Goal: Information Seeking & Learning: Learn about a topic

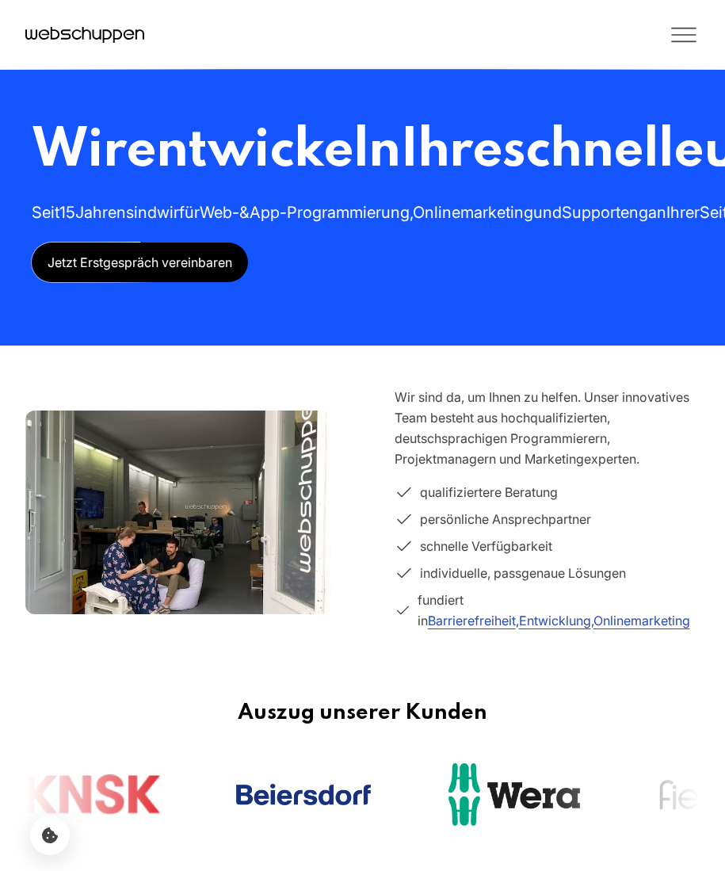
click at [679, 36] on icon "Toggle Menu" at bounding box center [684, 35] width 32 height 32
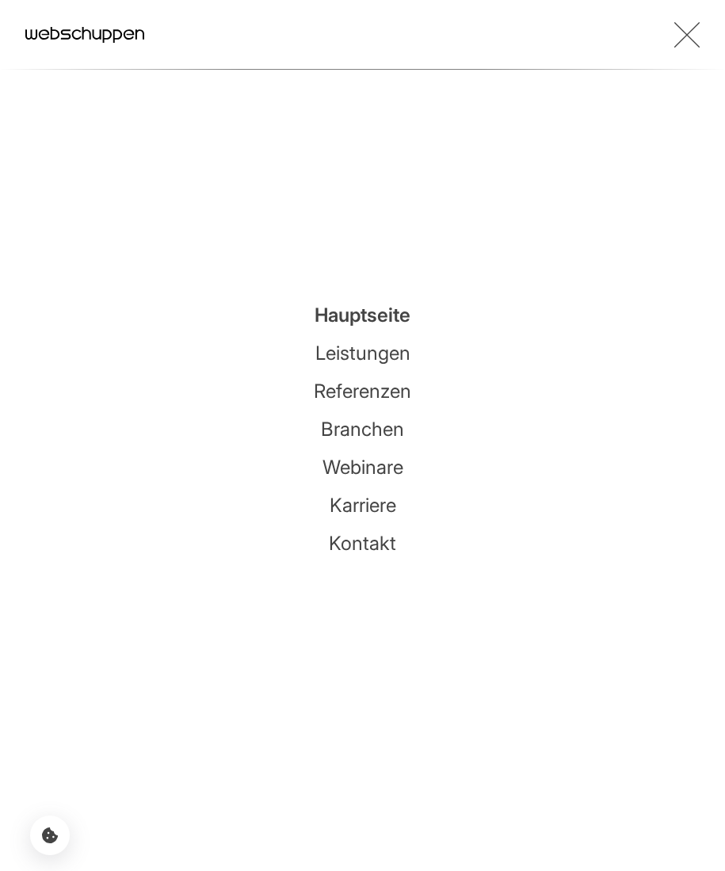
click at [335, 354] on link "Leistungen" at bounding box center [363, 353] width 95 height 23
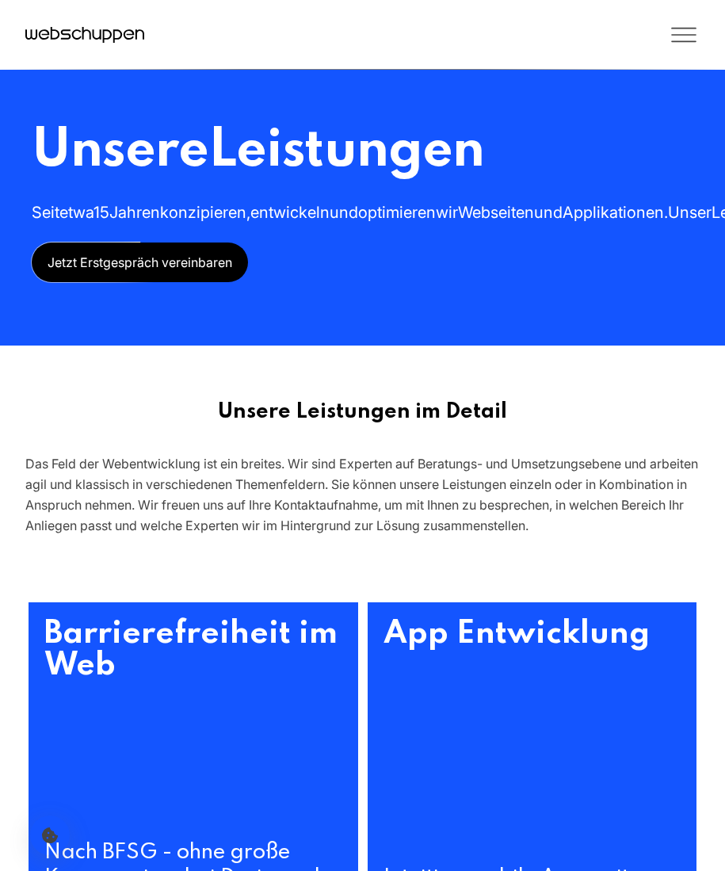
click at [683, 38] on icon "Toggle Menu" at bounding box center [684, 35] width 32 height 32
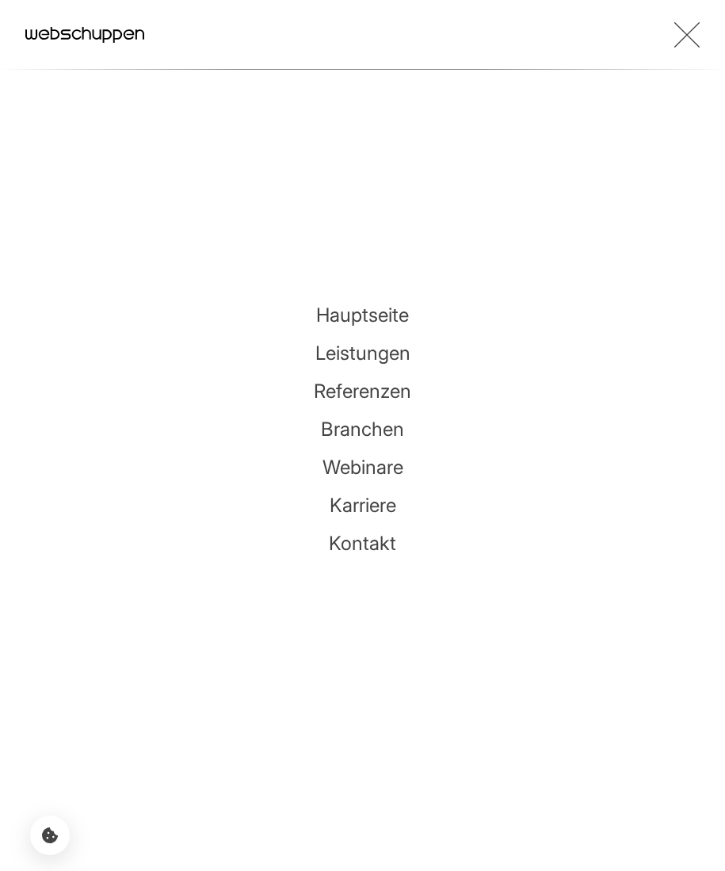
click at [373, 439] on link "Branchen" at bounding box center [362, 429] width 83 height 23
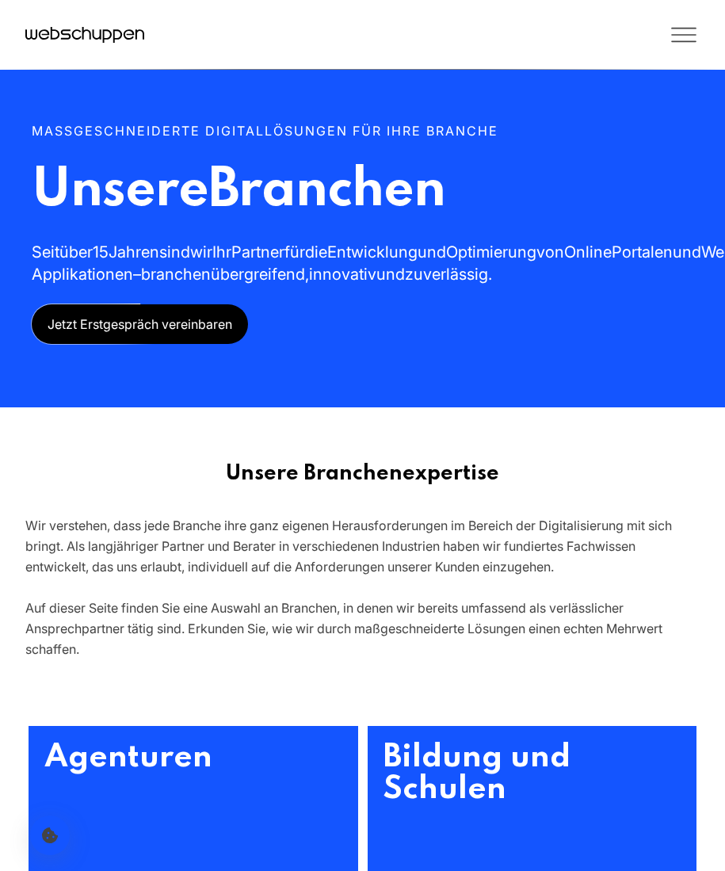
click at [692, 30] on icon "Toggle Menu" at bounding box center [684, 35] width 32 height 32
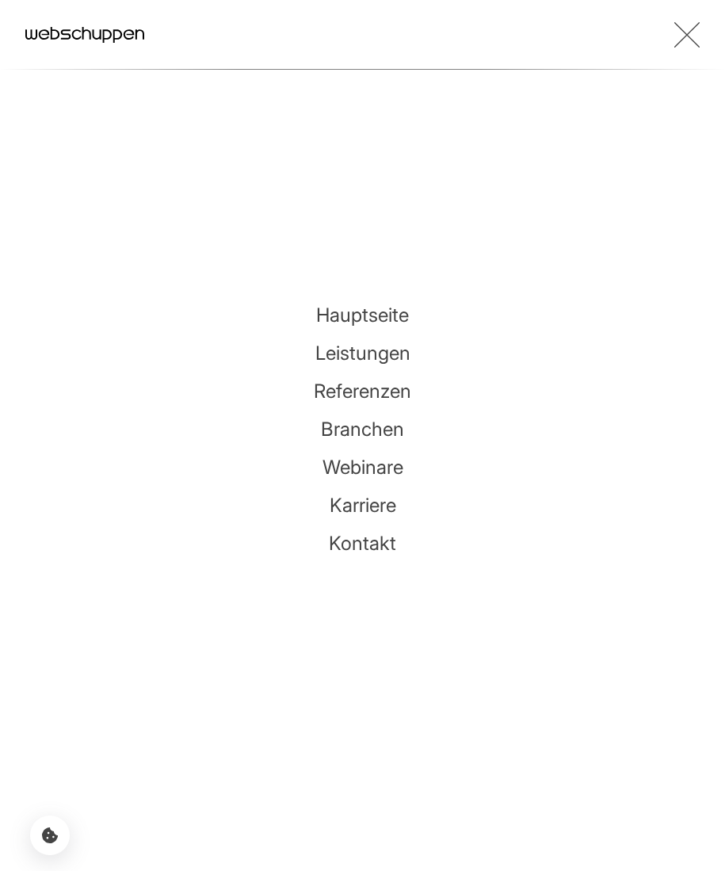
click at [350, 493] on li "Karriere" at bounding box center [363, 505] width 98 height 25
click at [351, 500] on link "Karriere" at bounding box center [363, 505] width 67 height 23
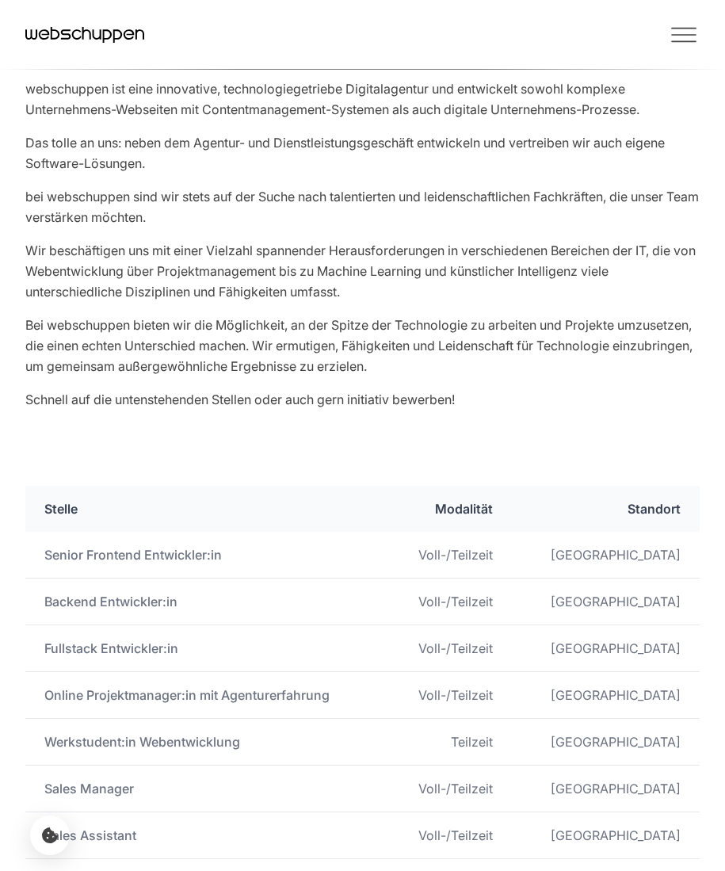
scroll to position [407, 0]
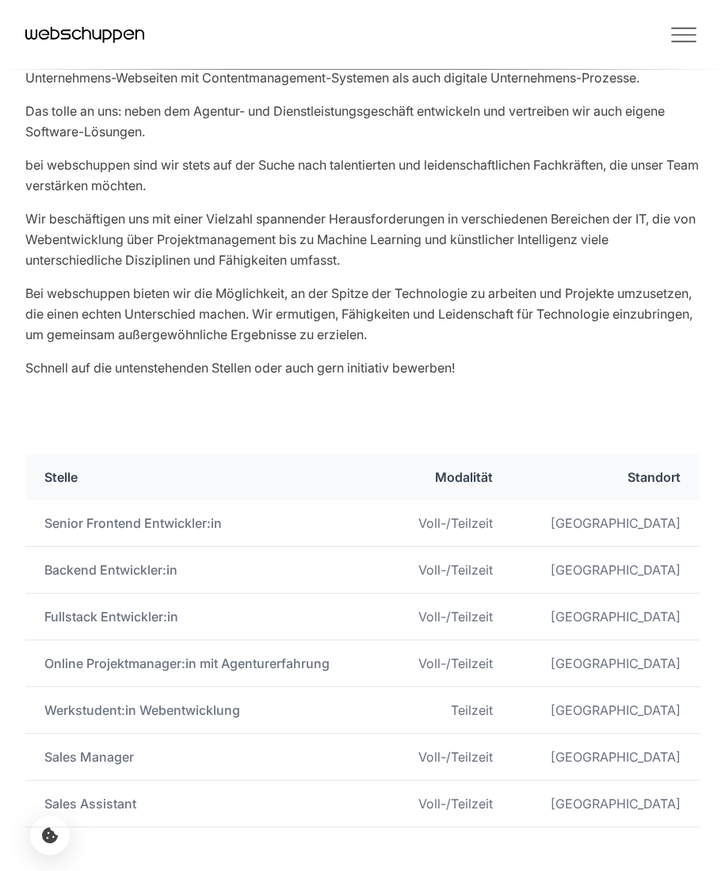
click at [683, 36] on icon "Toggle Menu" at bounding box center [684, 35] width 32 height 32
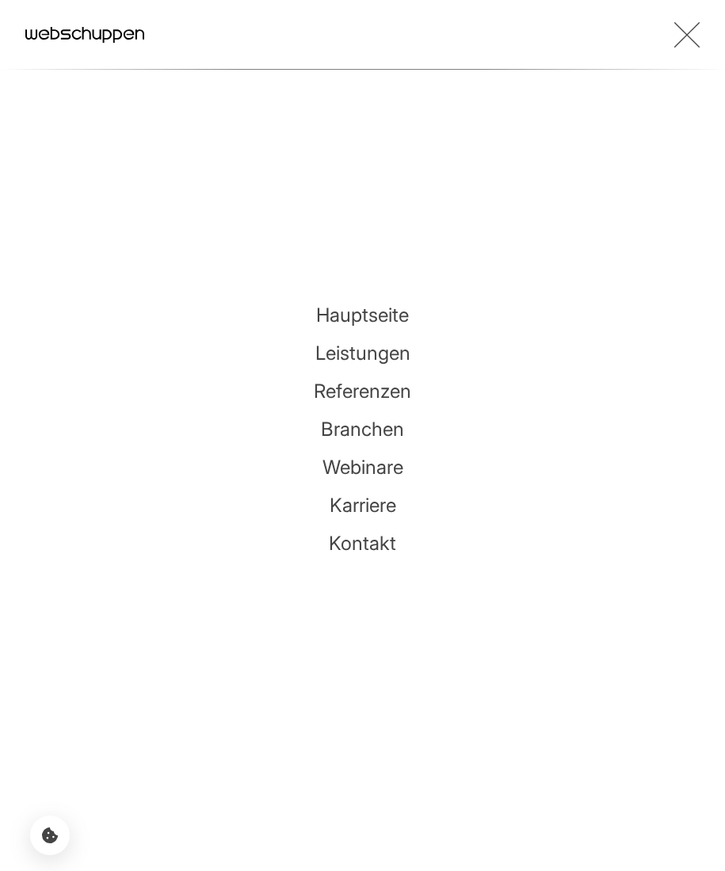
click at [683, 35] on icon "Toggle Menu" at bounding box center [687, 35] width 25 height 32
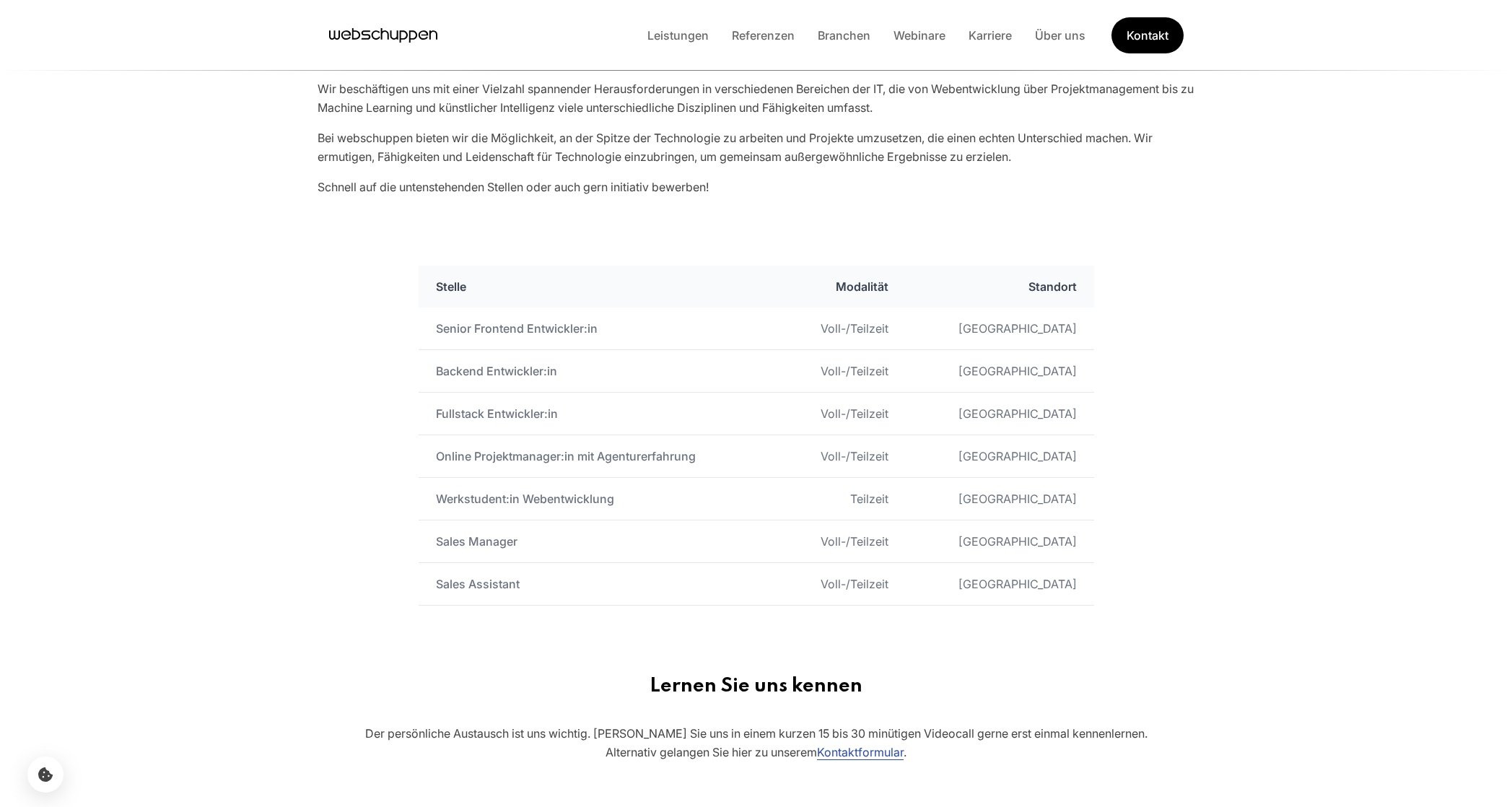
scroll to position [363, 0]
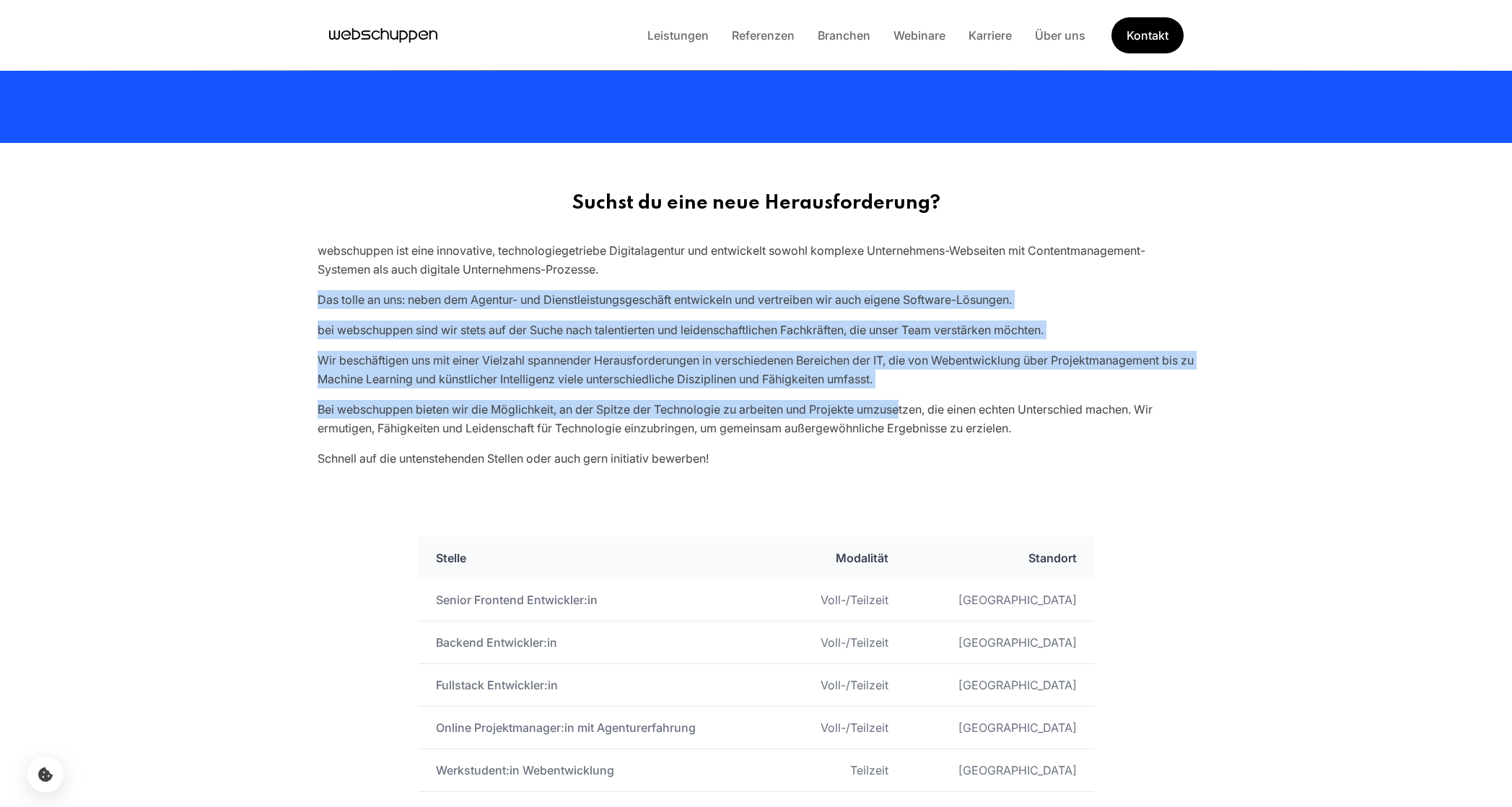
drag, startPoint x: 631, startPoint y: 286, endPoint x: 1085, endPoint y: 480, distance: 493.7
click at [964, 434] on div "Suchst du eine neue Herausforderung? webschuppen ist eine innovative, technolog…" at bounding box center [756, 330] width 924 height 276
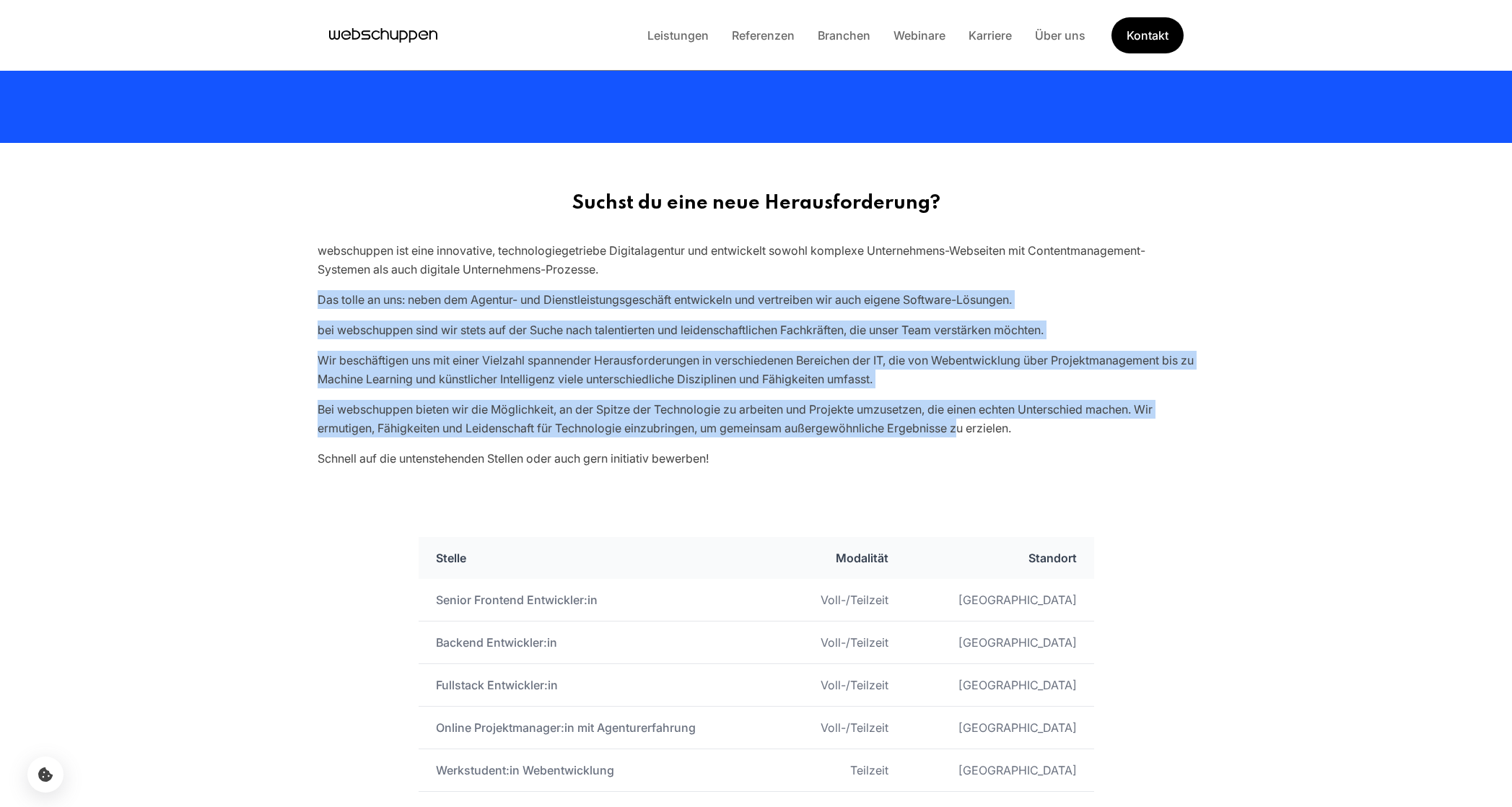
click at [1324, 558] on section "Stellenausschreibungen Stelle Modalität Standort Senior Frontend Entwickler:in …" at bounding box center [756, 708] width 1512 height 410
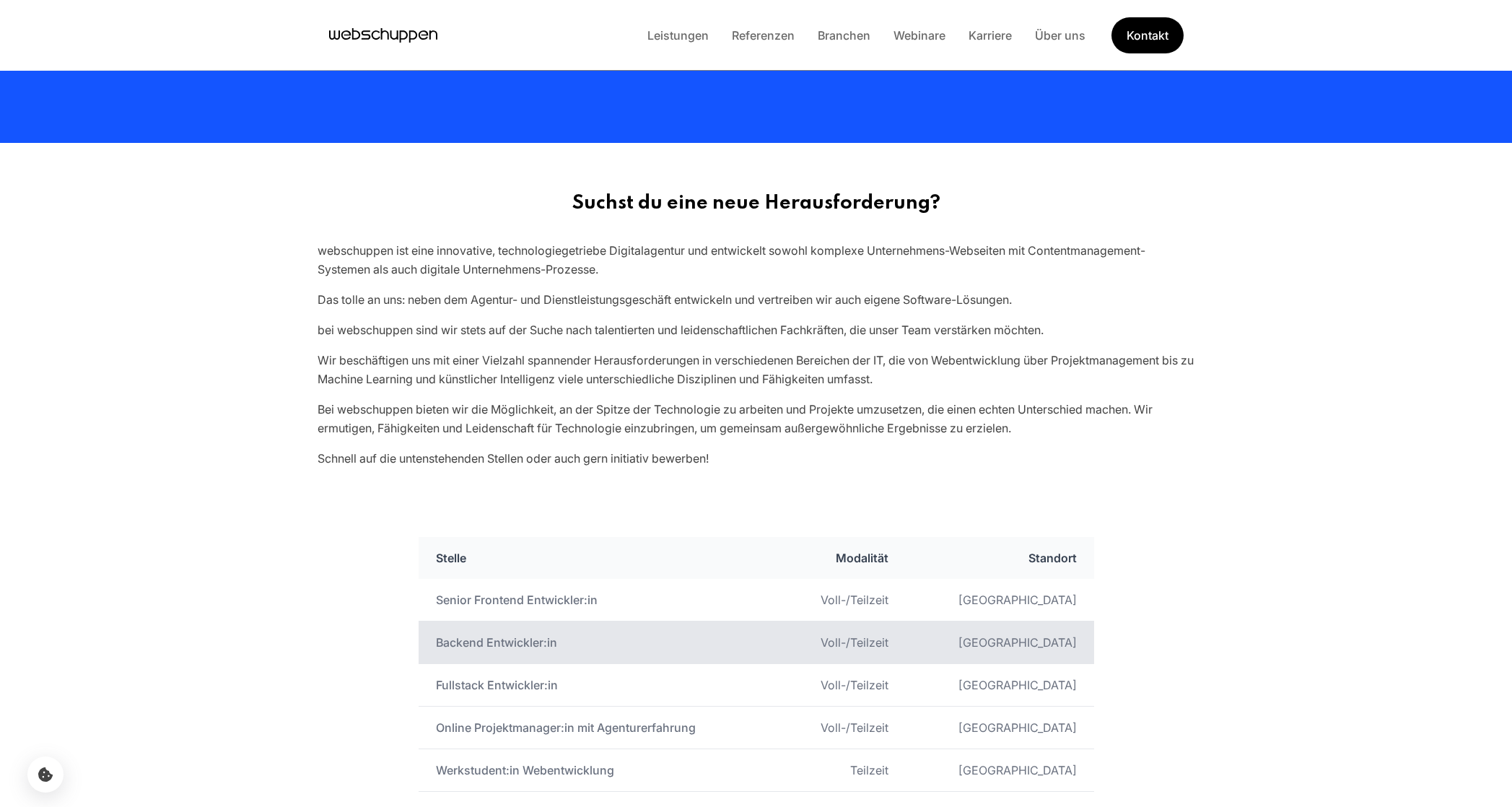
click at [514, 637] on td "Backend Entwickler:in" at bounding box center [599, 643] width 361 height 43
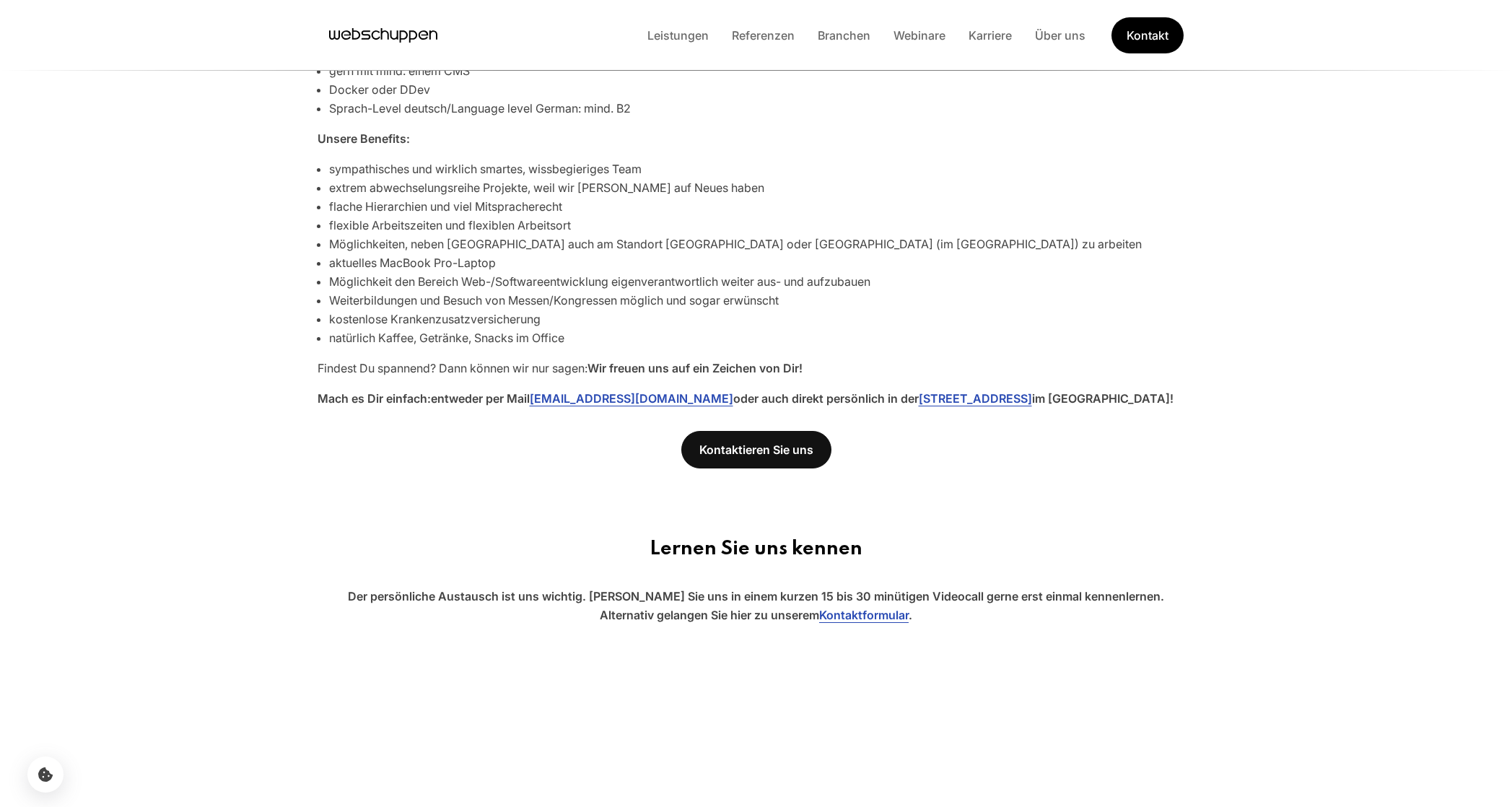
scroll to position [585, 0]
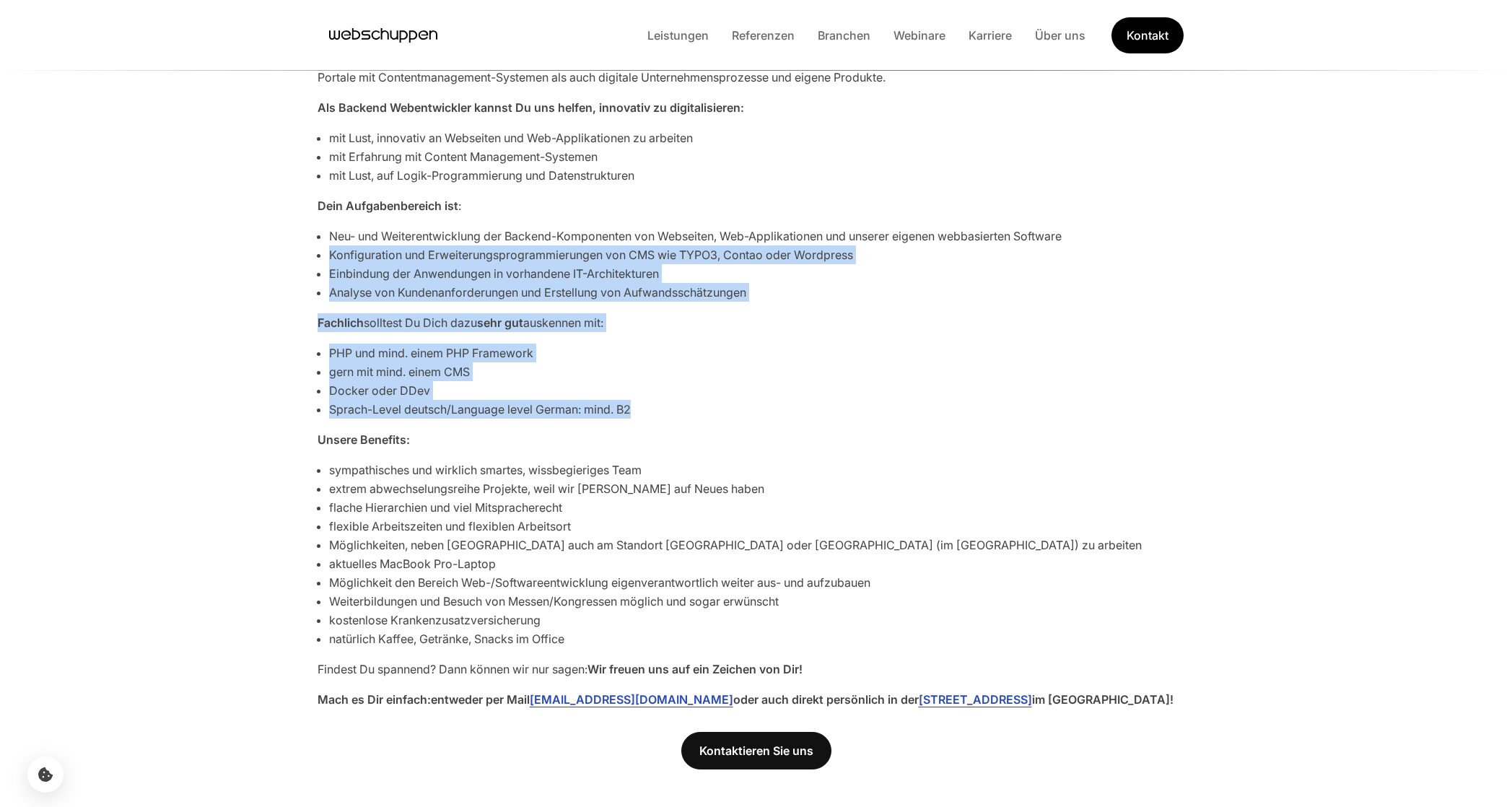
drag, startPoint x: 331, startPoint y: 247, endPoint x: 649, endPoint y: 449, distance: 376.7
click at [622, 441] on div "Entwickle mit uns die digitale Welt! Wir brauchen Dich, um Digitalisierung in D…" at bounding box center [756, 340] width 924 height 740
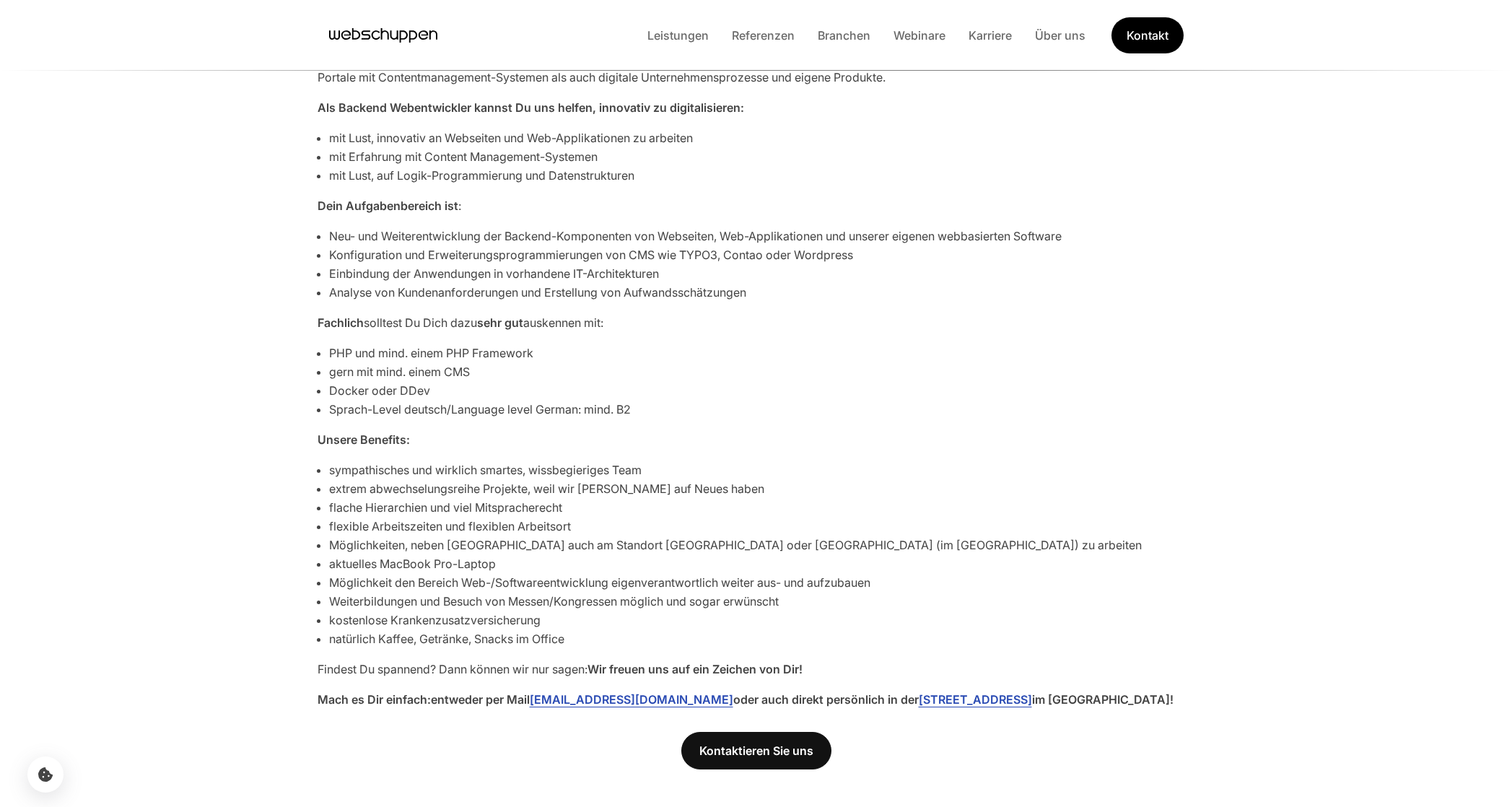
click at [945, 500] on li "flache Hierarchien und viel Mitspracherecht" at bounding box center [762, 507] width 866 height 19
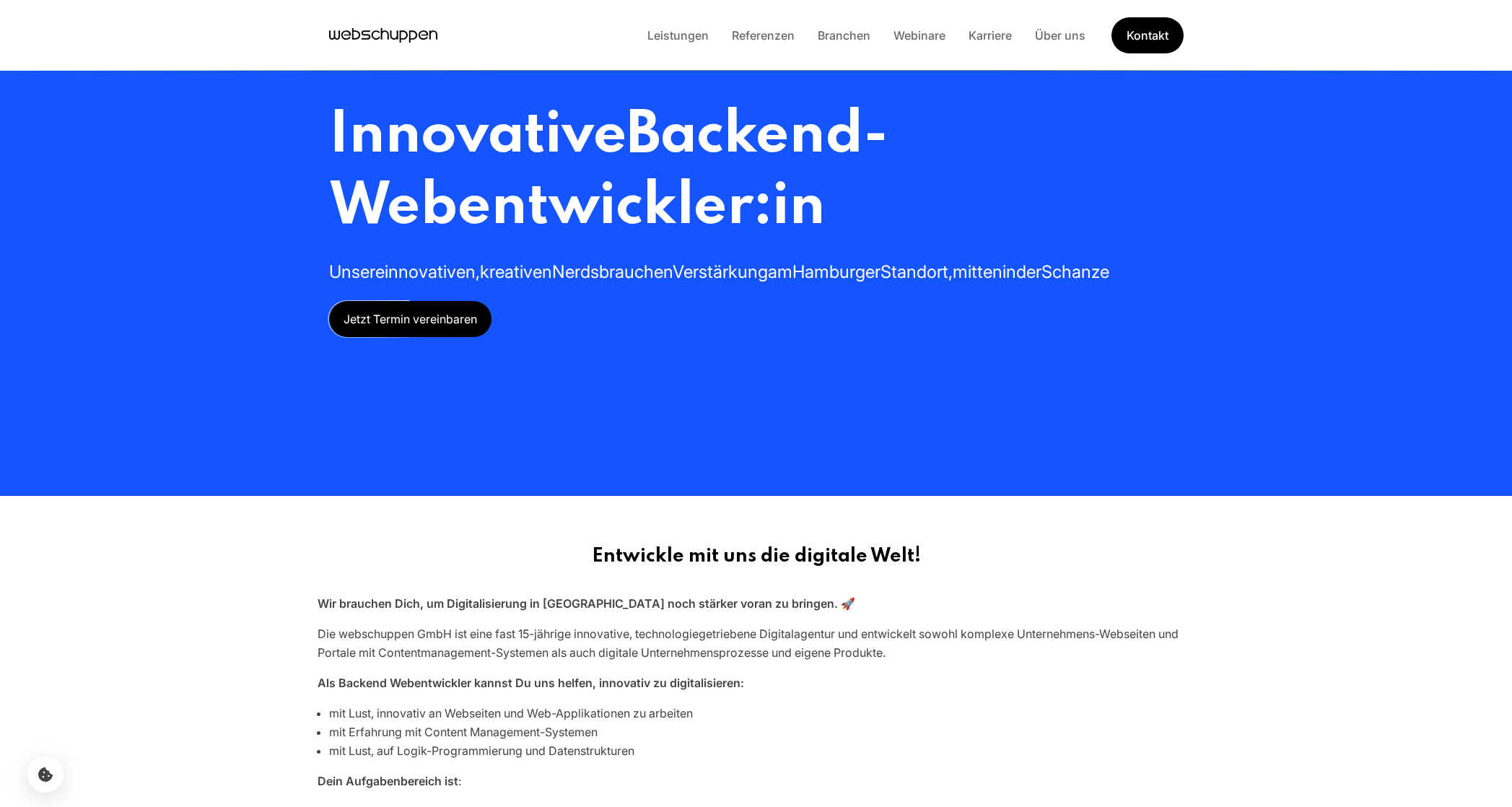
scroll to position [0, 0]
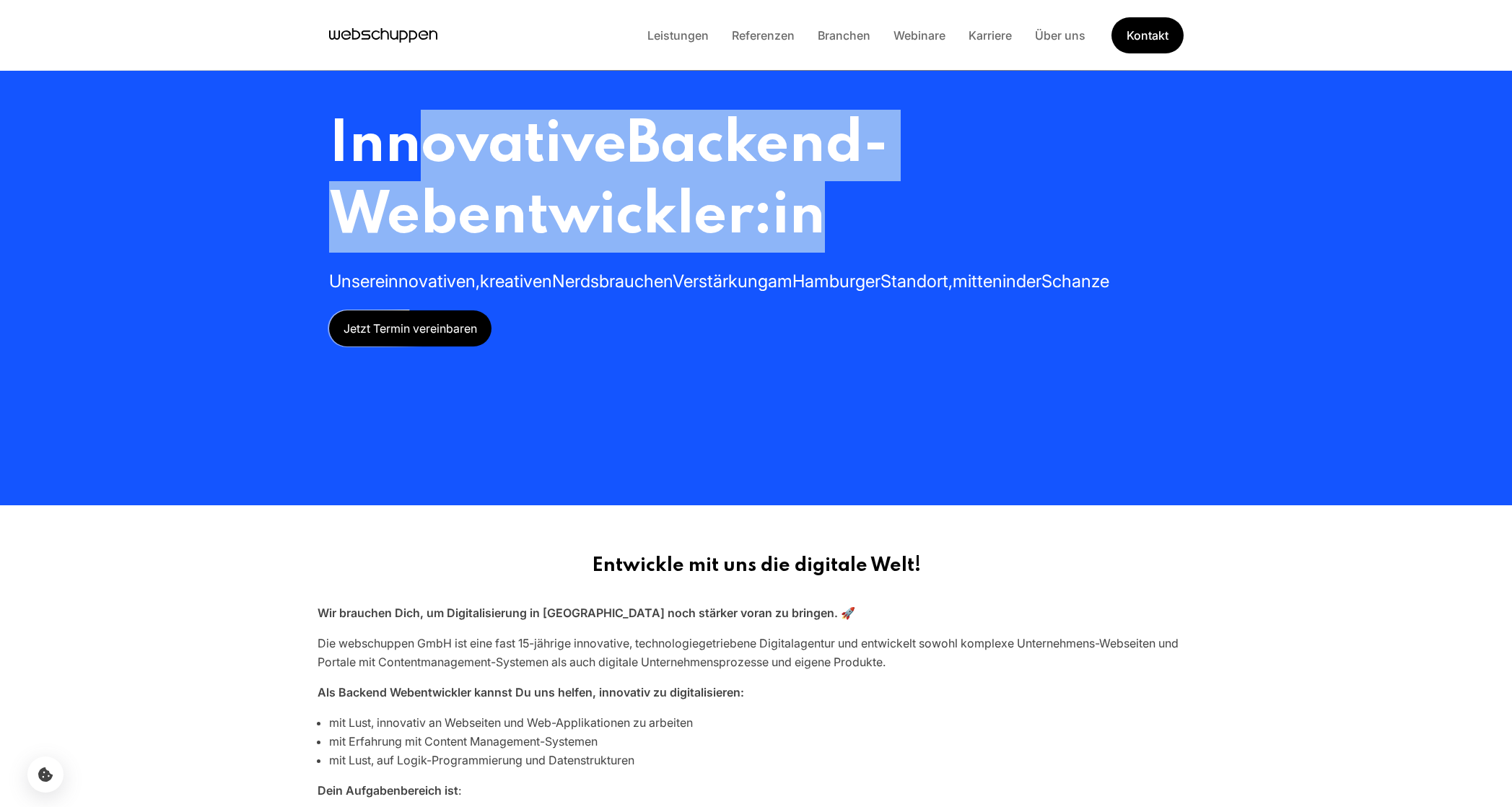
drag, startPoint x: 416, startPoint y: 141, endPoint x: 970, endPoint y: 209, distance: 558.2
click at [862, 184] on h1 "Innovative Backend-Webentwickler:in" at bounding box center [756, 181] width 855 height 143
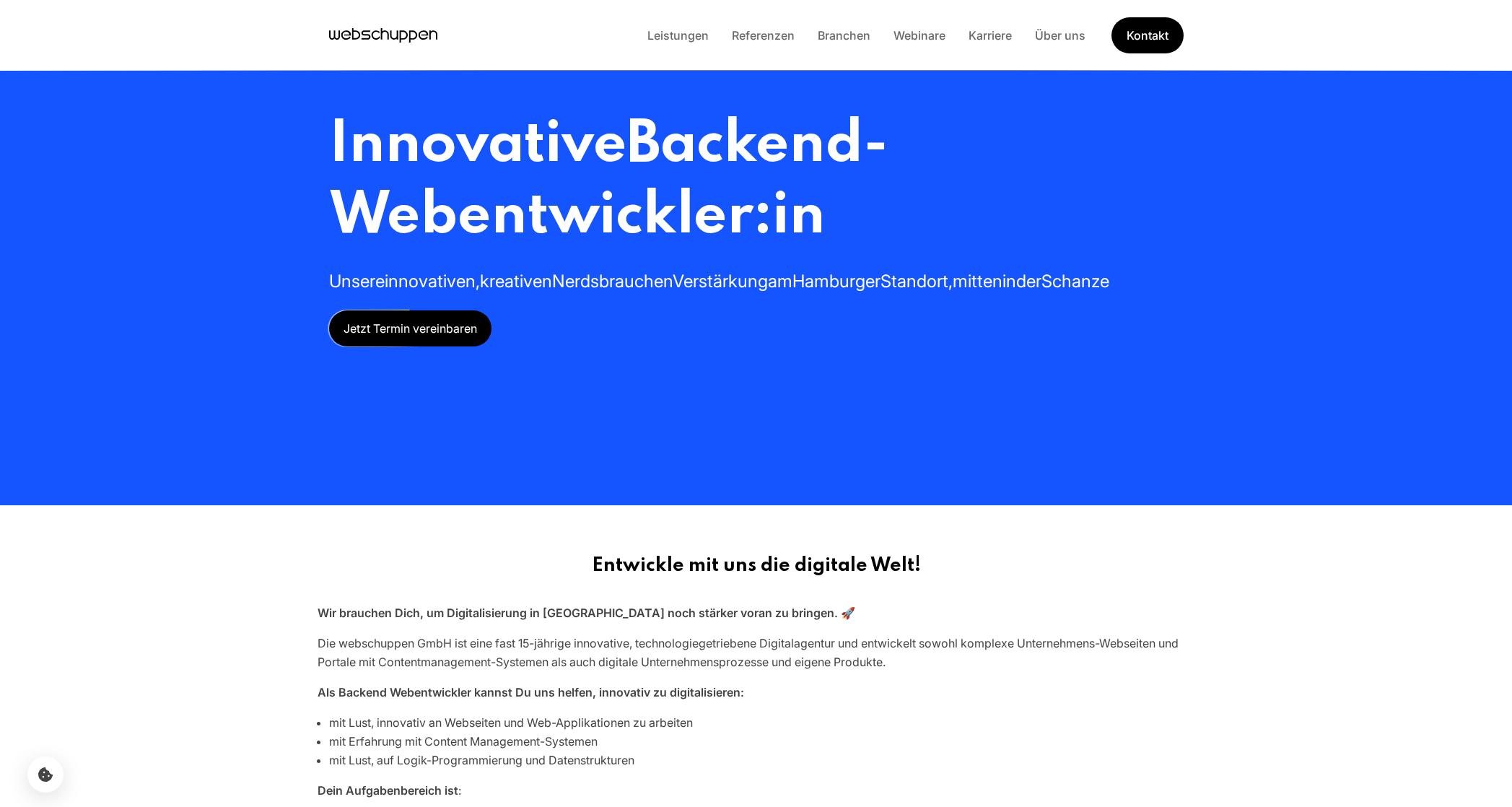
drag, startPoint x: 978, startPoint y: 215, endPoint x: 998, endPoint y: 222, distance: 21.2
click at [982, 218] on h1 "Innovative Backend-Webentwickler:in" at bounding box center [756, 181] width 855 height 143
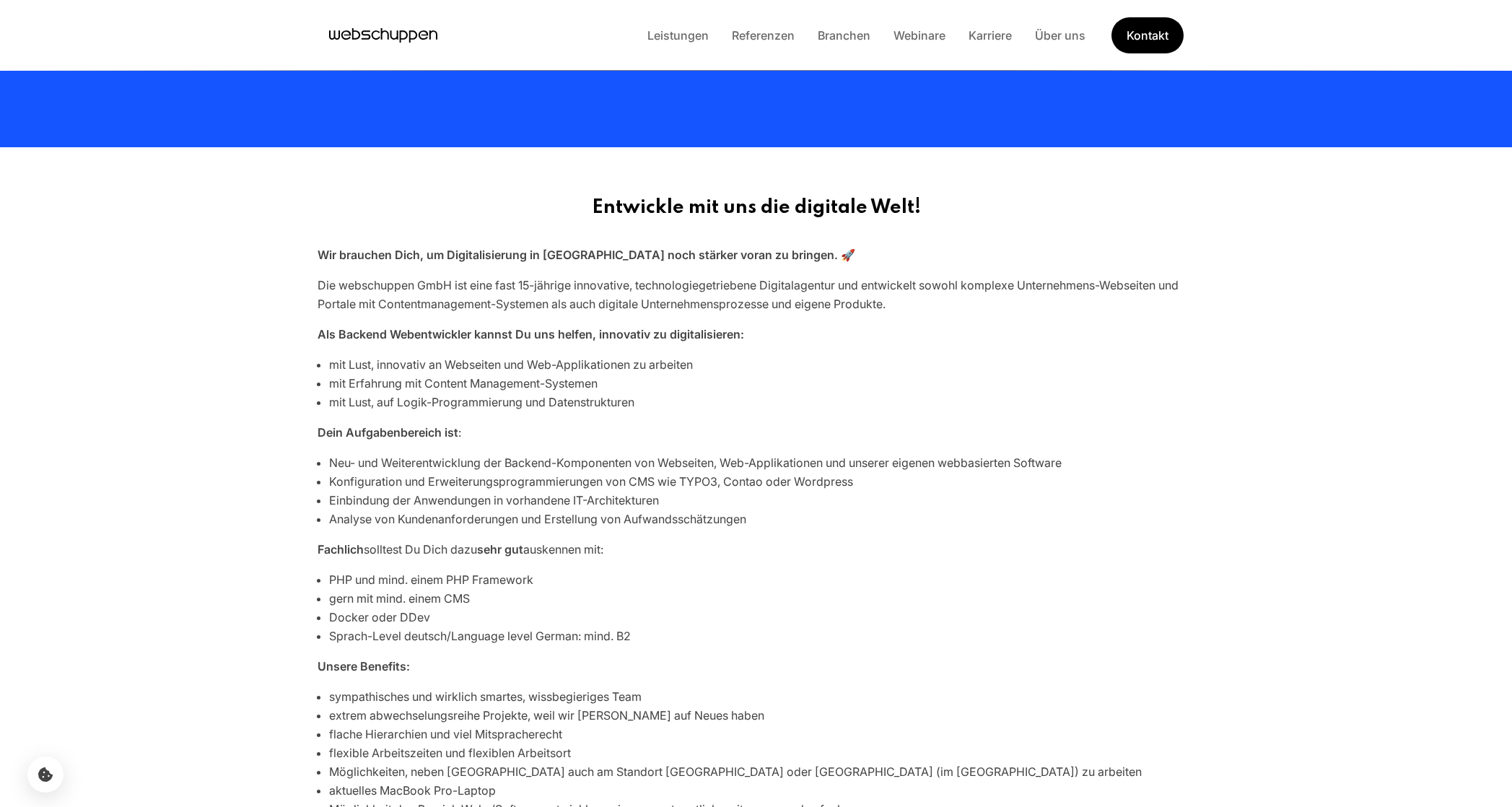
scroll to position [395, 0]
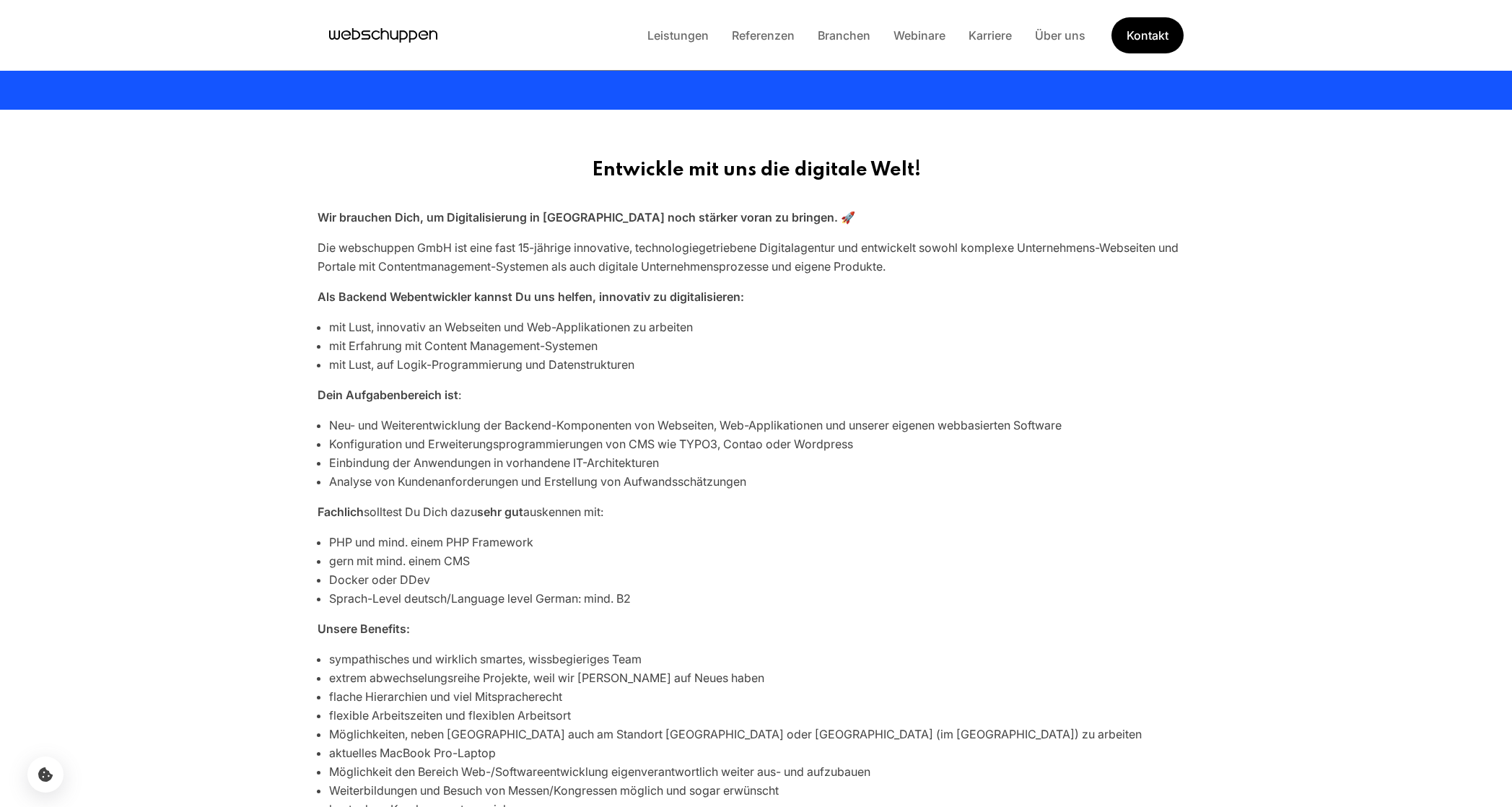
click at [793, 503] on p "Fachlich solltest Du Dich dazu sehr gut auskennen mit:" at bounding box center [756, 512] width 878 height 19
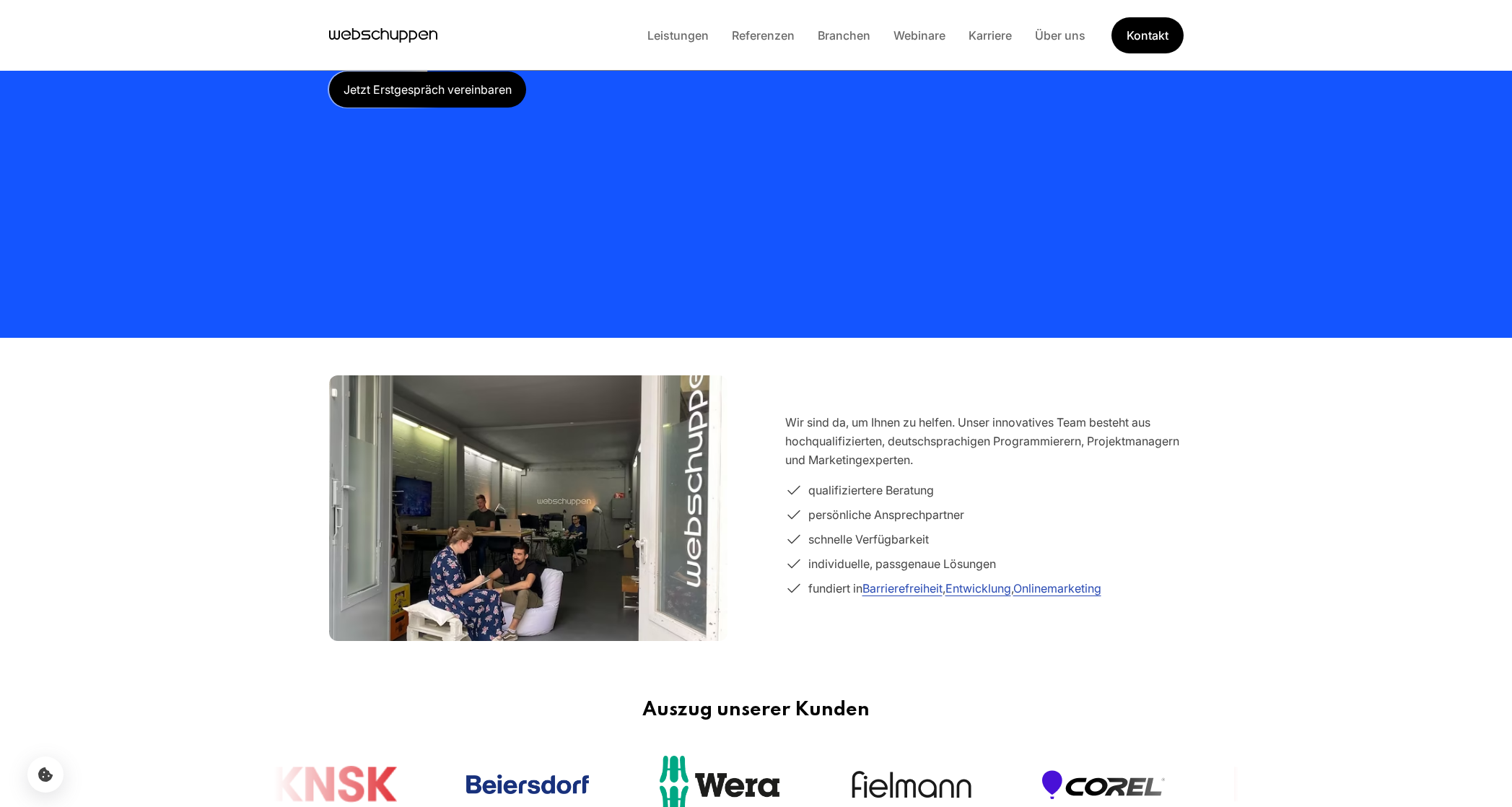
scroll to position [124, 0]
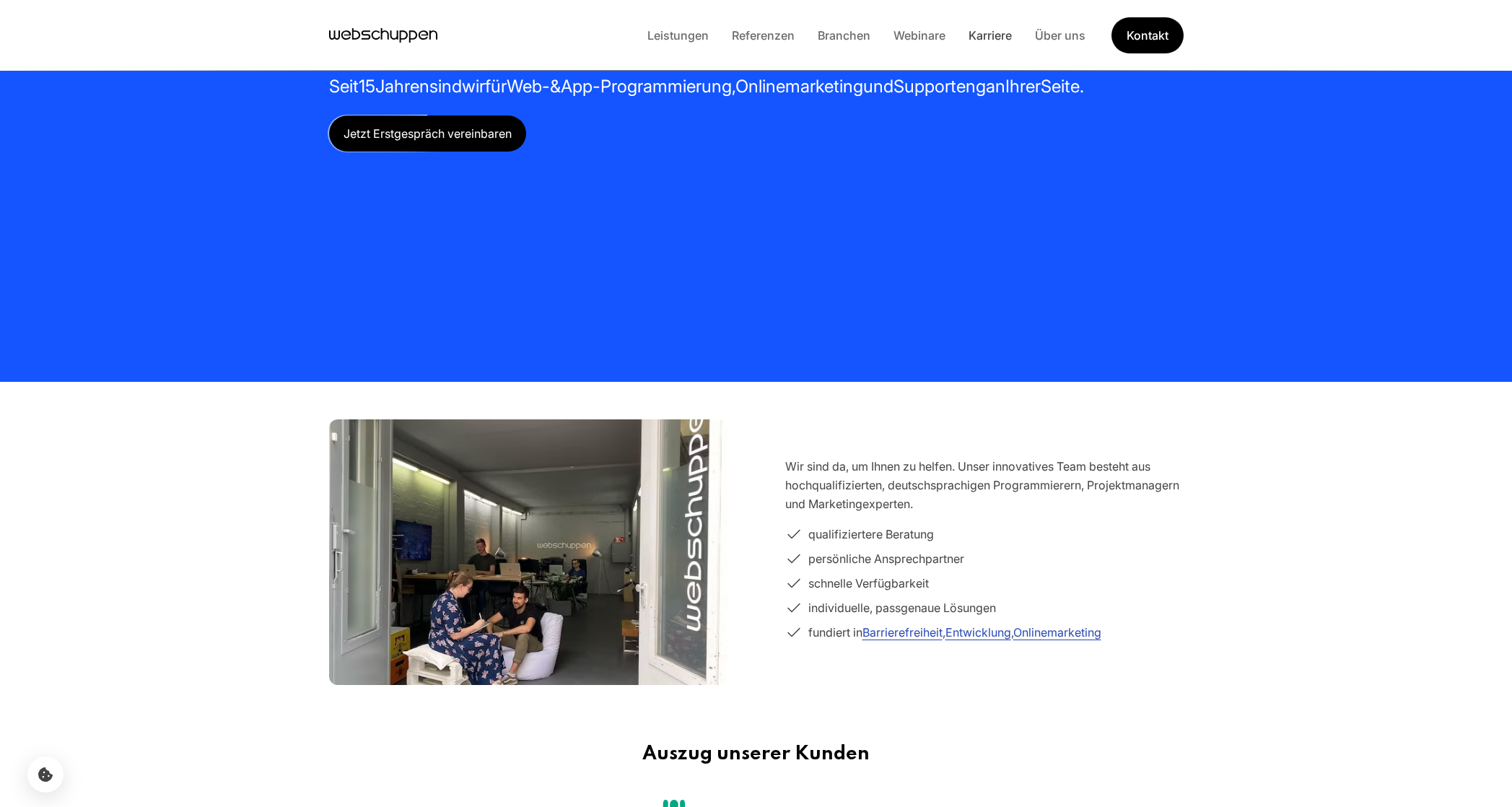
click at [999, 33] on link "Karriere" at bounding box center [989, 36] width 66 height 15
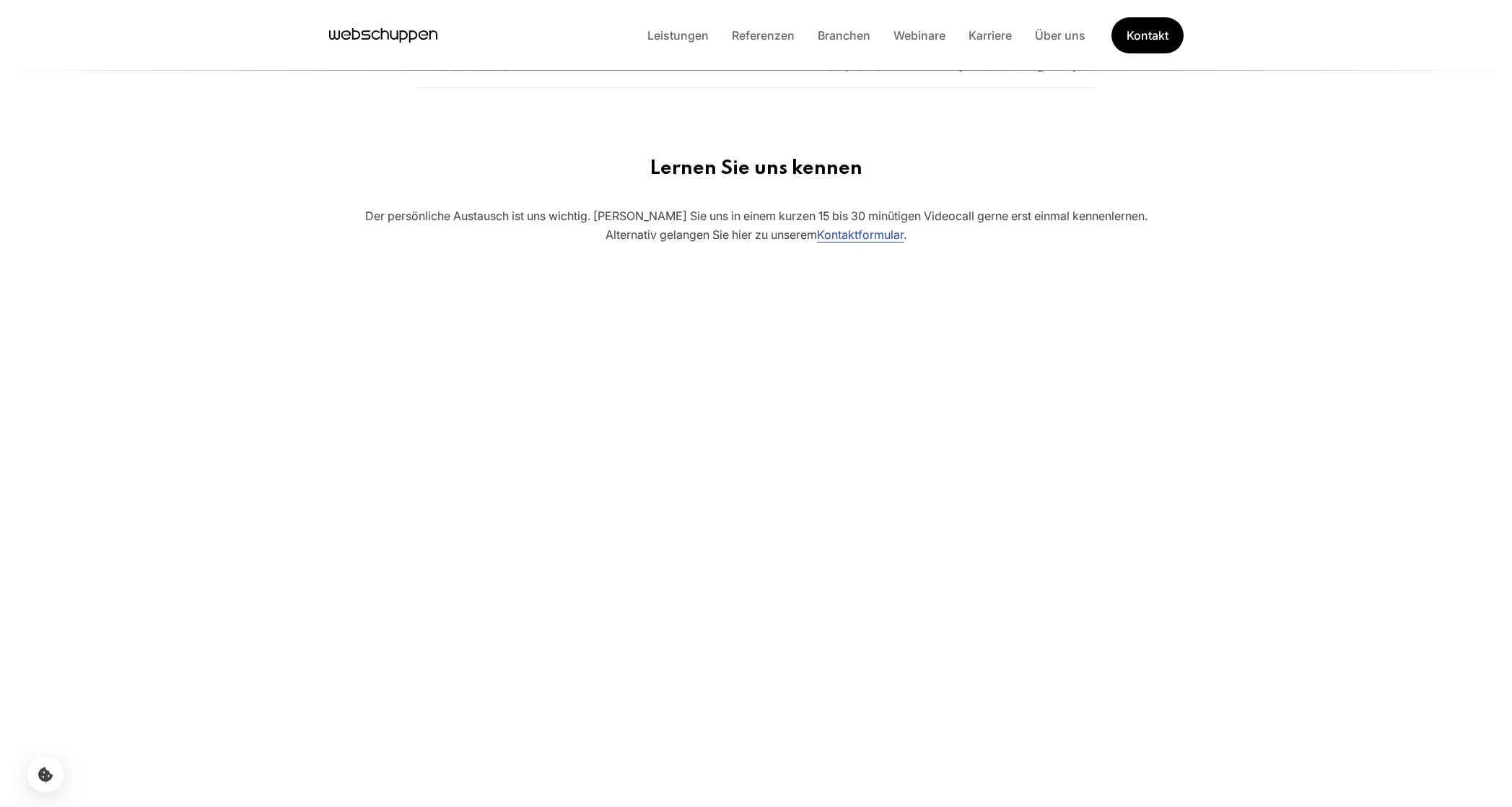
scroll to position [0, 0]
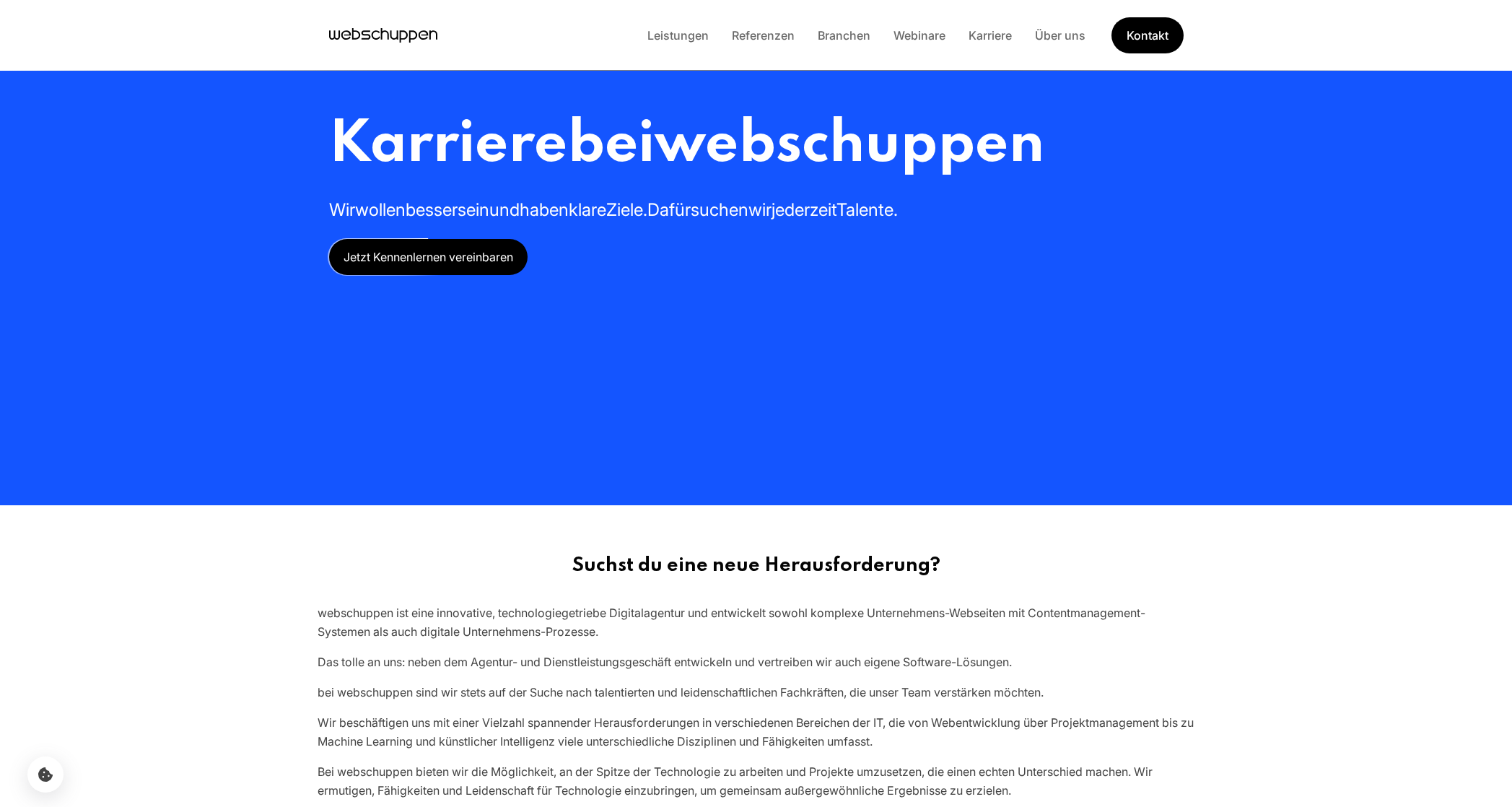
click at [382, 22] on div "Leistungen Referenzen Branchen Webinare Karriere Über uns Kontakt" at bounding box center [756, 36] width 924 height 36
click at [356, 27] on icon "Hauptseite besuchen" at bounding box center [383, 36] width 108 height 22
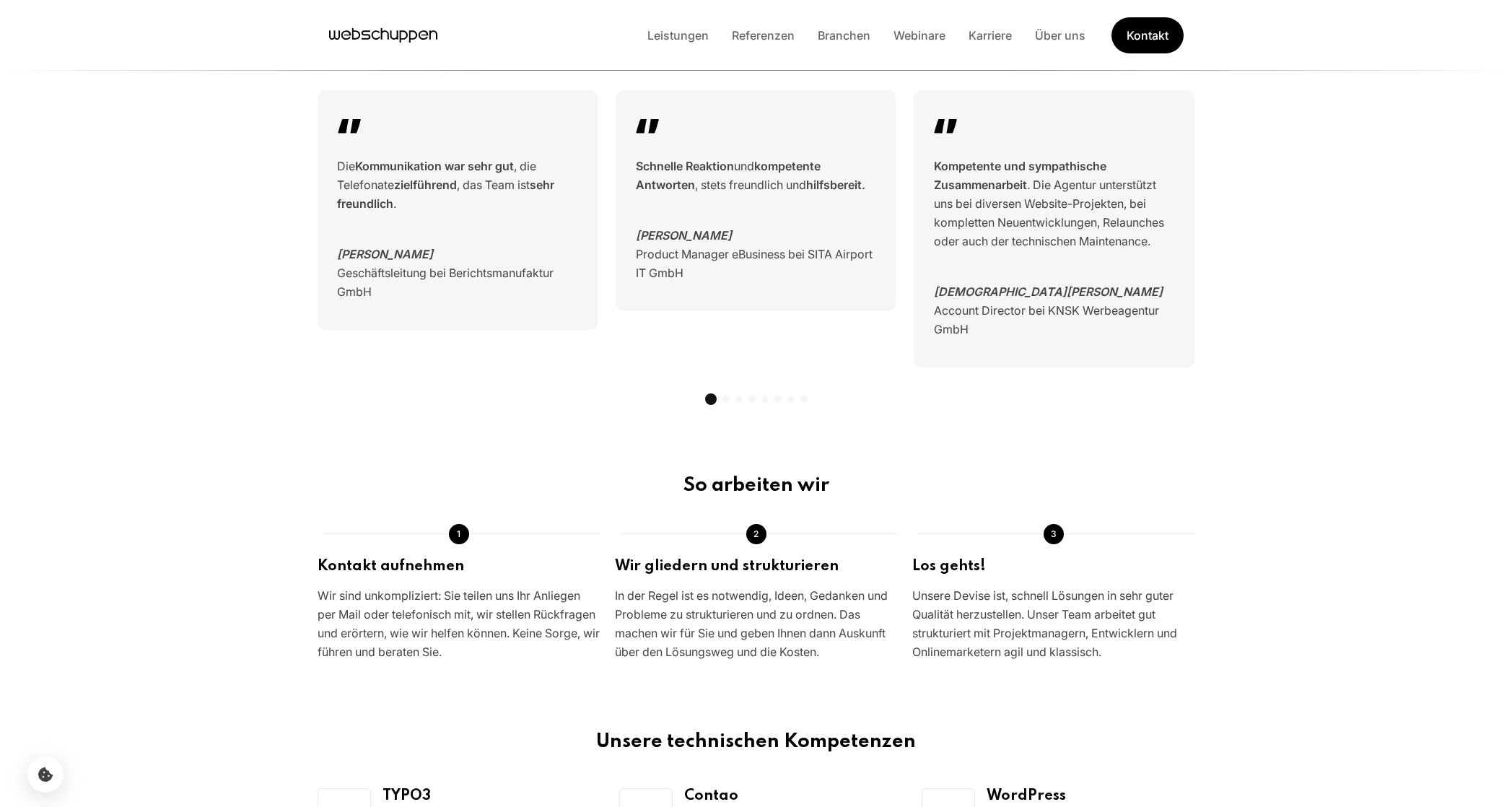
scroll to position [1424, 0]
click at [1114, 42] on link "Kontakt" at bounding box center [1147, 36] width 72 height 36
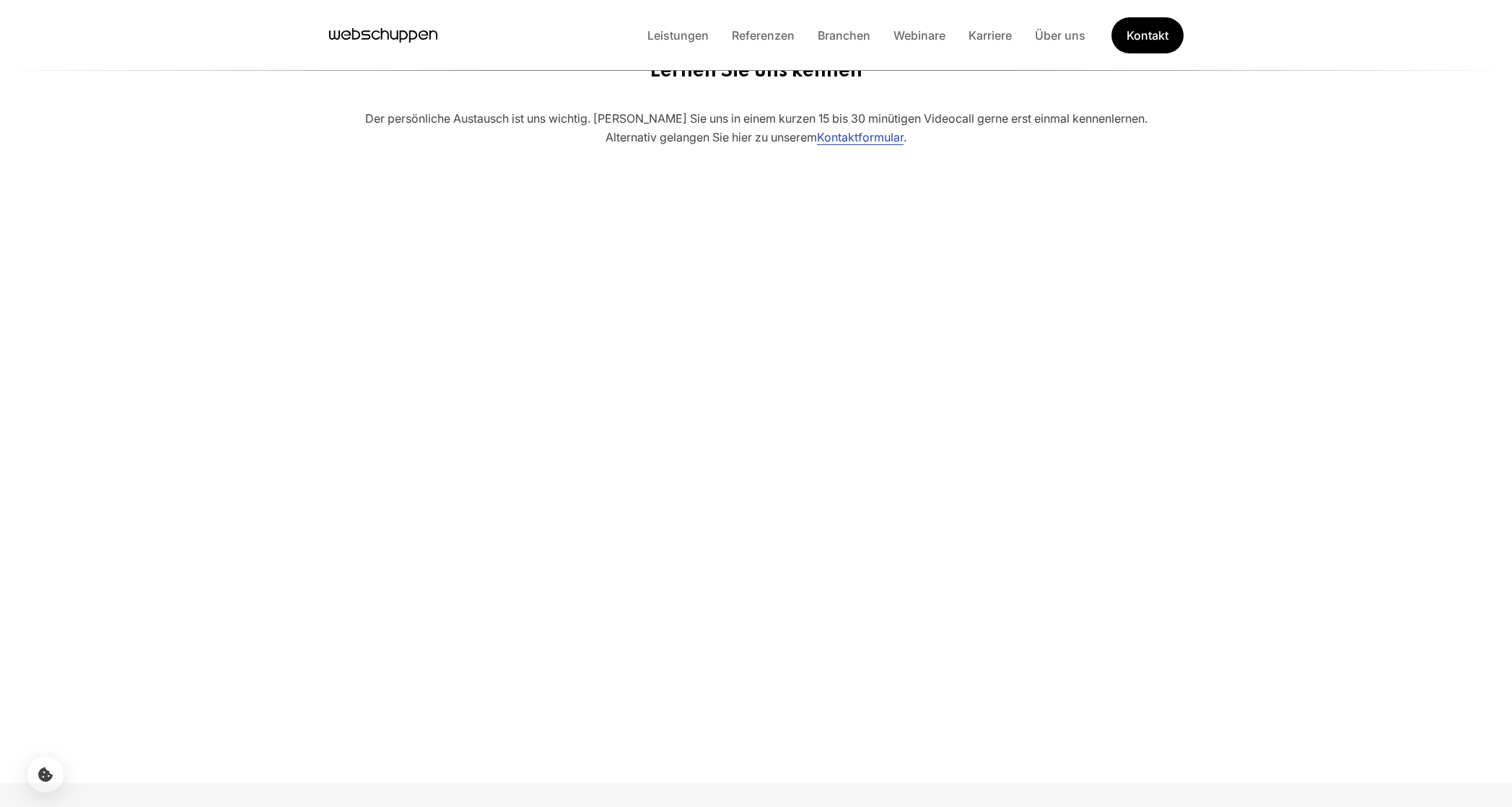
scroll to position [7, 0]
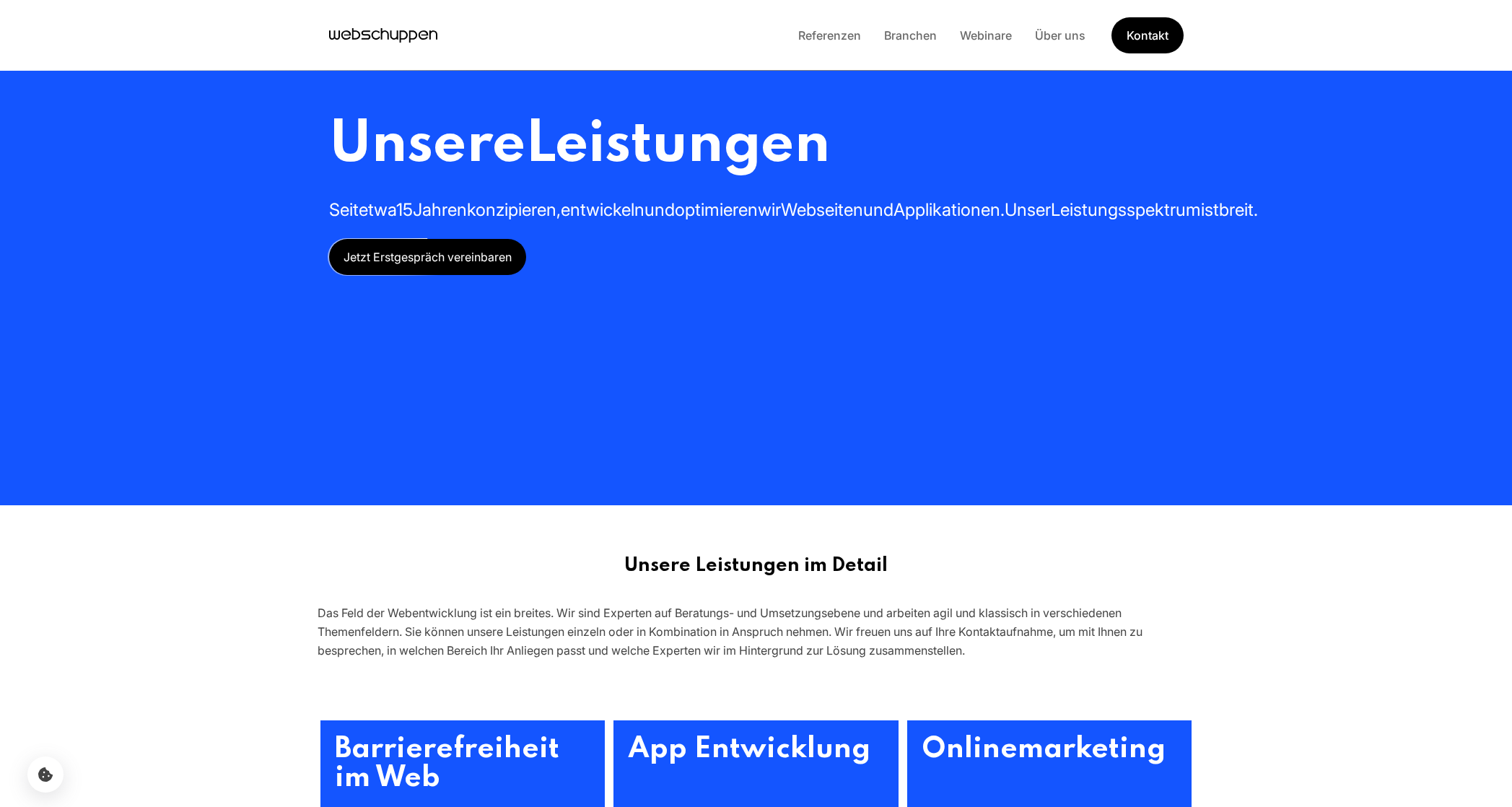
drag, startPoint x: 1164, startPoint y: 127, endPoint x: 828, endPoint y: 41, distance: 346.8
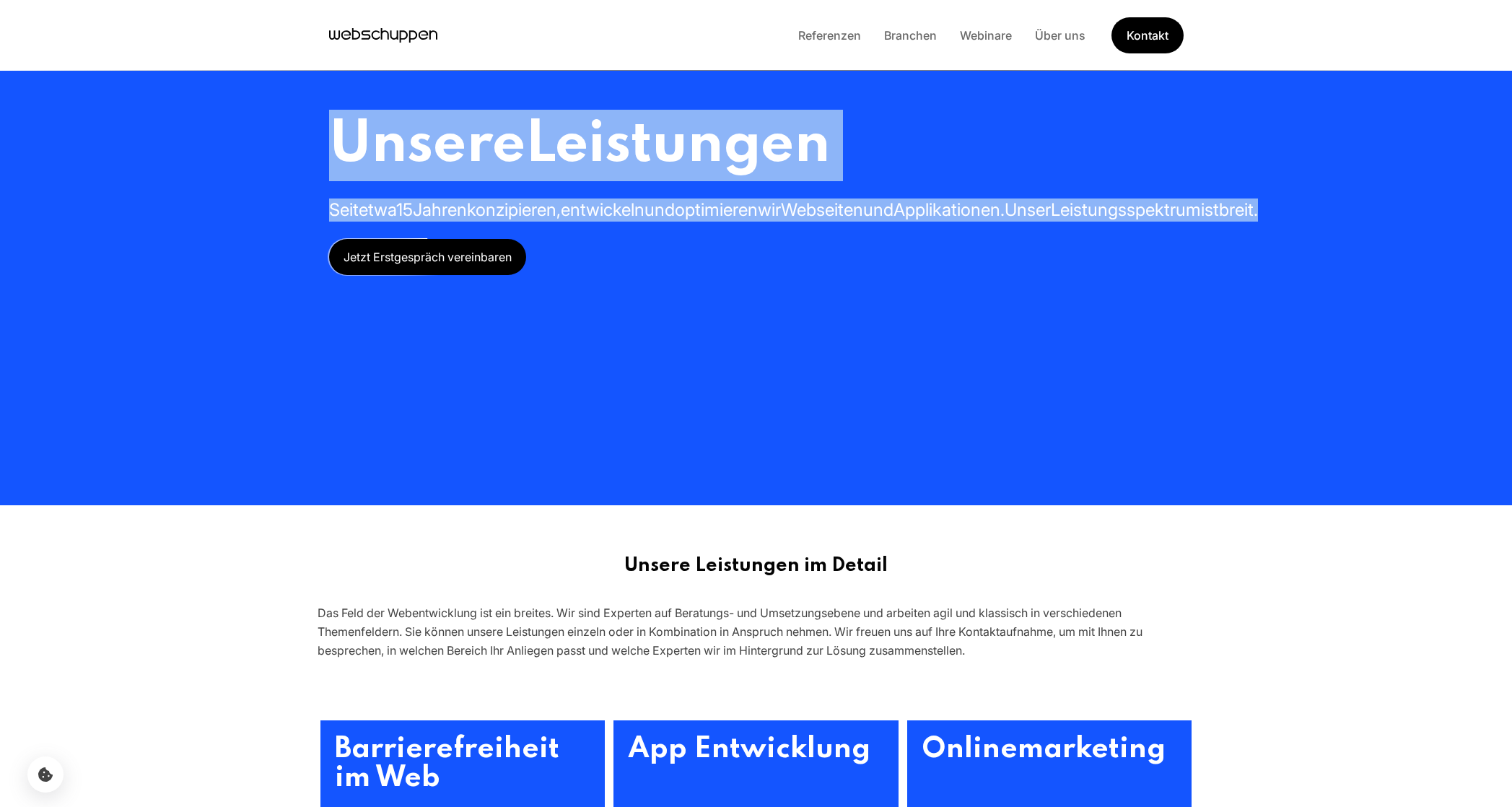
drag, startPoint x: 249, startPoint y: 132, endPoint x: 927, endPoint y: 260, distance: 690.0
click at [911, 248] on section "Unsere Leistungen Seit etwa 15 Jahren konzipieren, entwickeln und optimieren wi…" at bounding box center [756, 252] width 1512 height 506
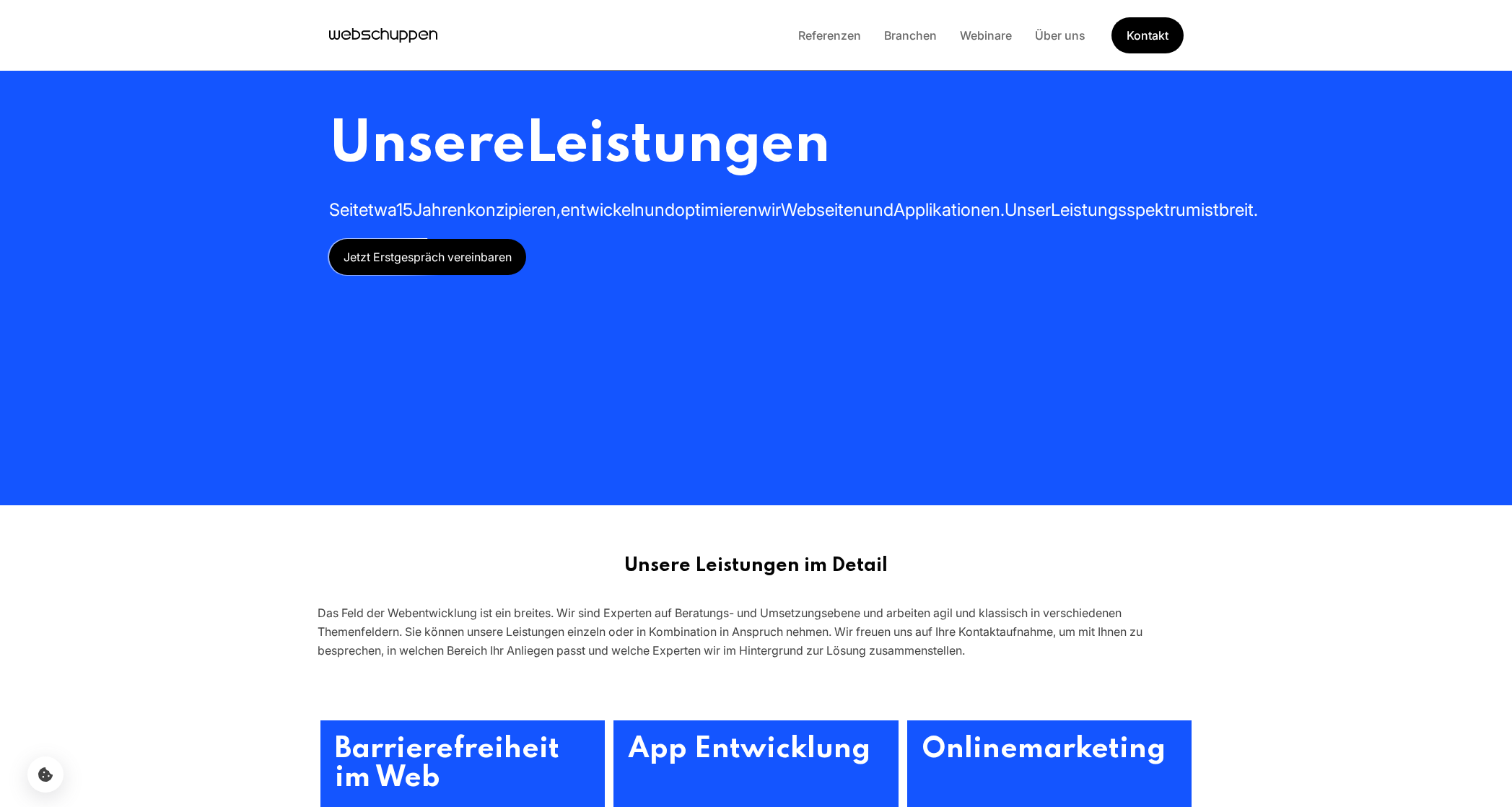
click at [685, 449] on div "Unsere Leistungen Seit etwa 15 Jahren konzipieren, entwickeln und optimieren wi…" at bounding box center [756, 252] width 924 height 506
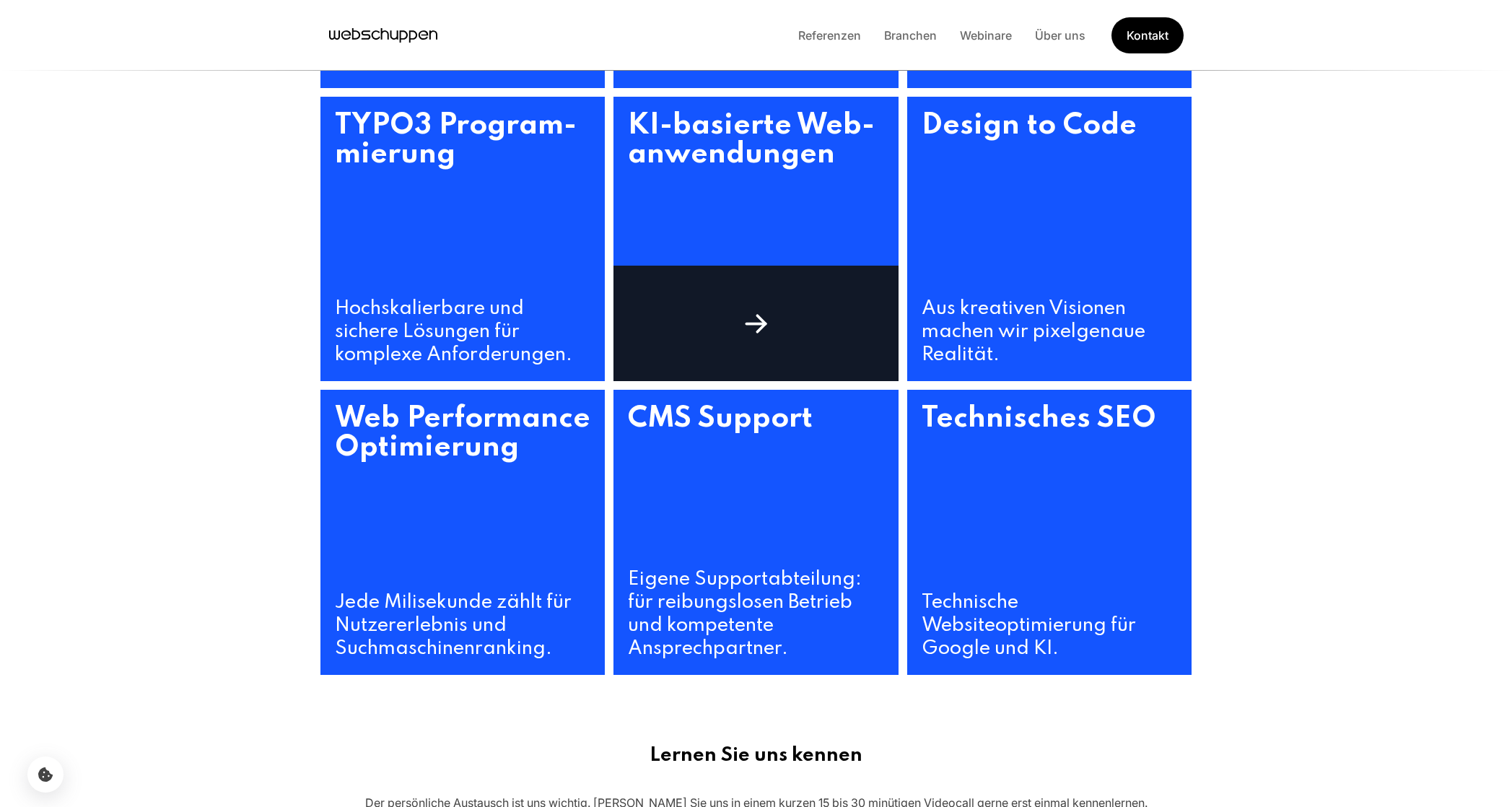
scroll to position [828, 0]
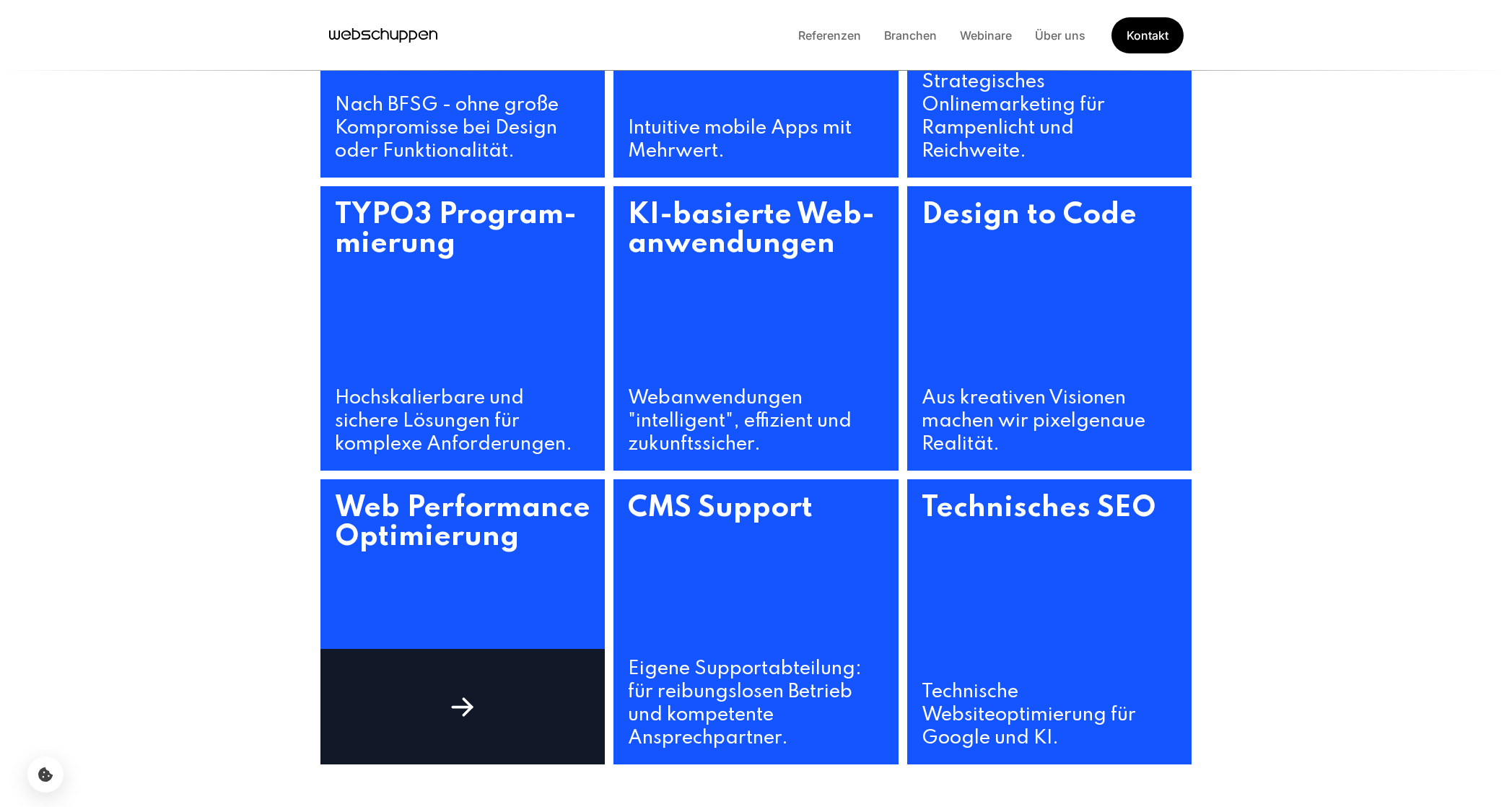
click at [473, 542] on h3 "Web Performance Optimierung" at bounding box center [462, 579] width 285 height 201
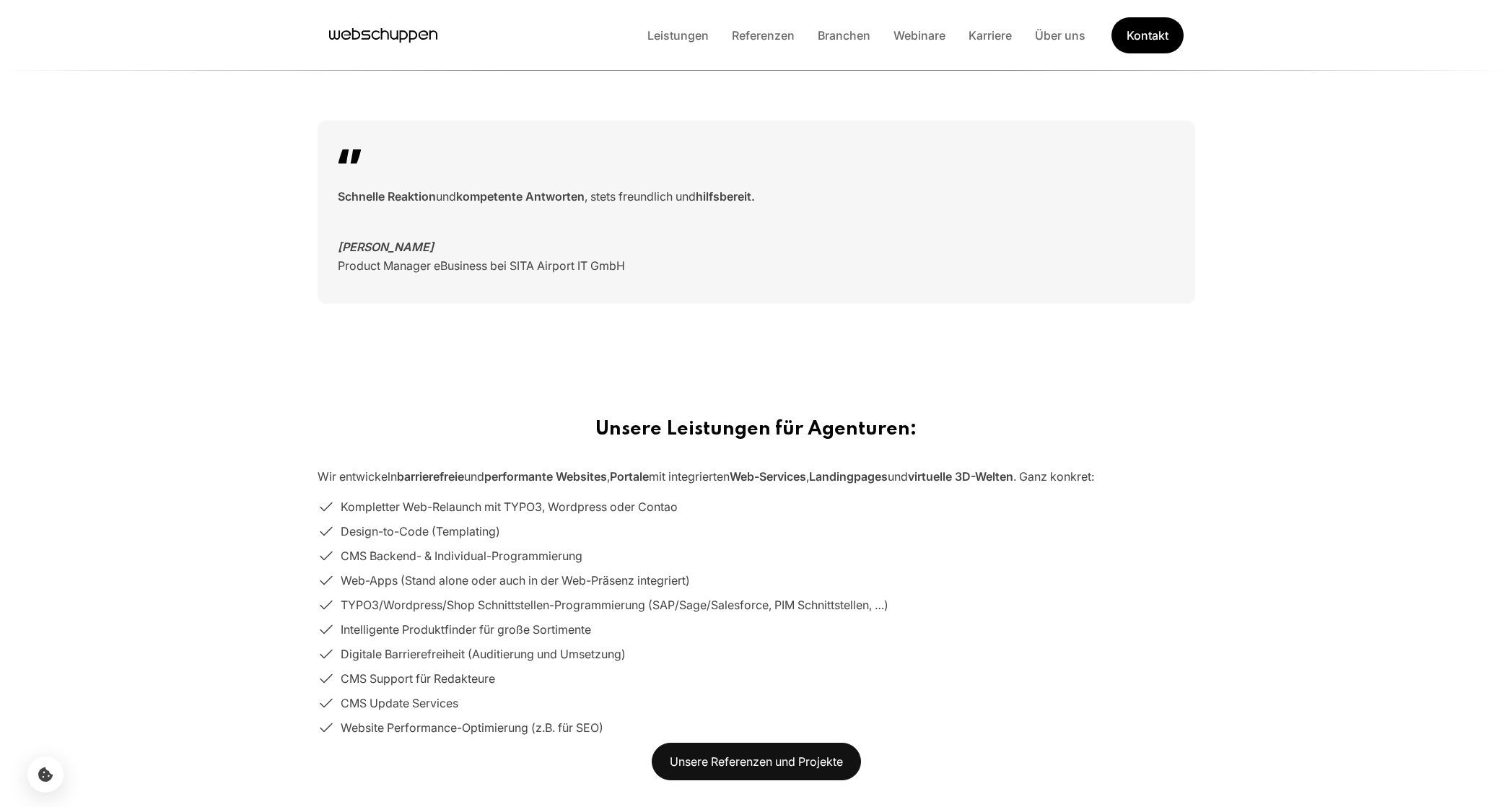
scroll to position [0, 0]
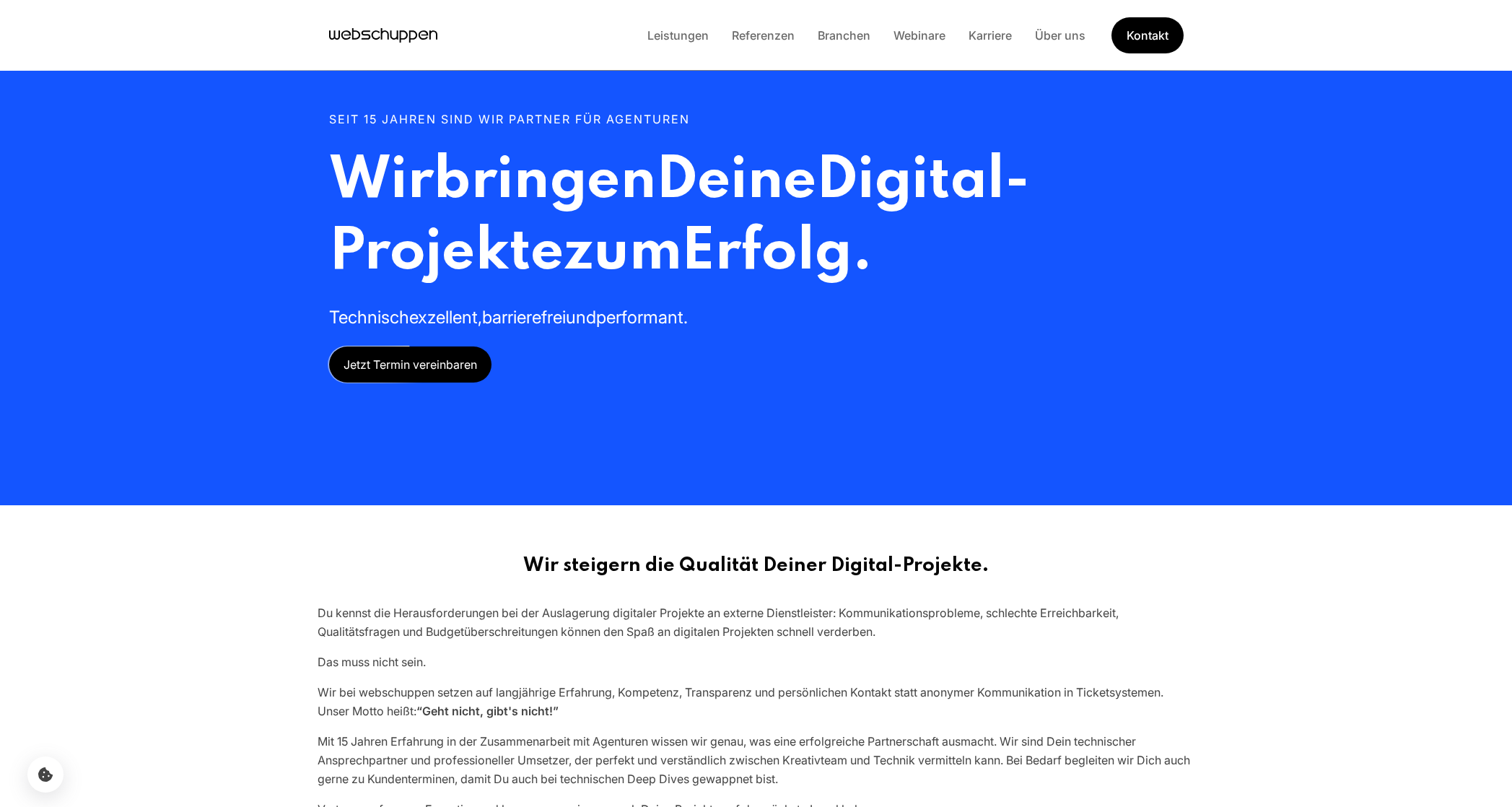
drag, startPoint x: 402, startPoint y: 148, endPoint x: 838, endPoint y: 346, distance: 478.9
click at [697, 279] on div "Seit 15 Jahren sind wir Partner für Agenturen Wir bringen Deine Digital-Projekt…" at bounding box center [756, 247] width 855 height 273
click at [1198, 389] on div "Seit 15 Jahren sind wir Partner für Agenturen Wir bringen Deine Digital-Projekt…" at bounding box center [756, 252] width 924 height 506
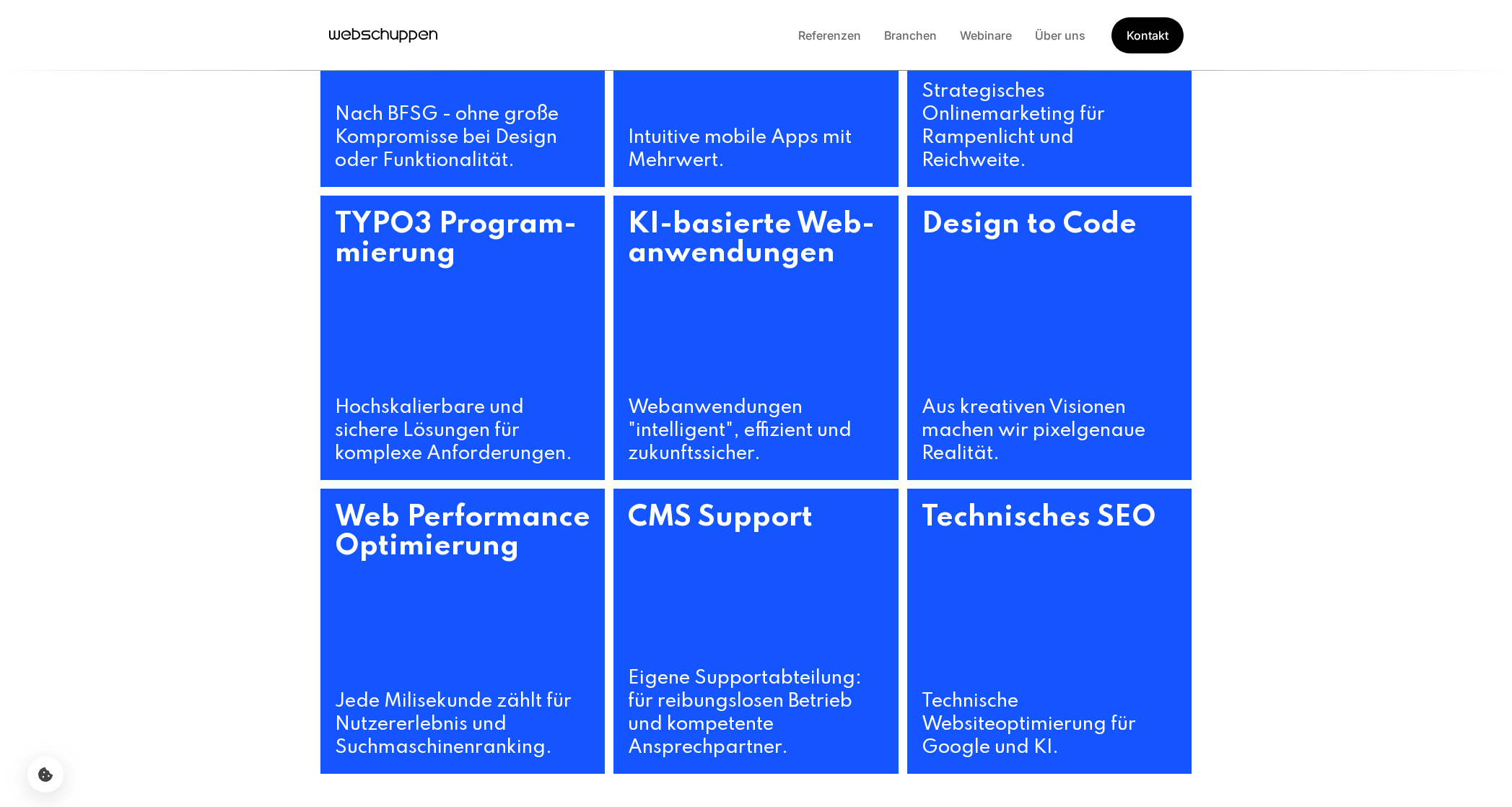
scroll to position [828, 0]
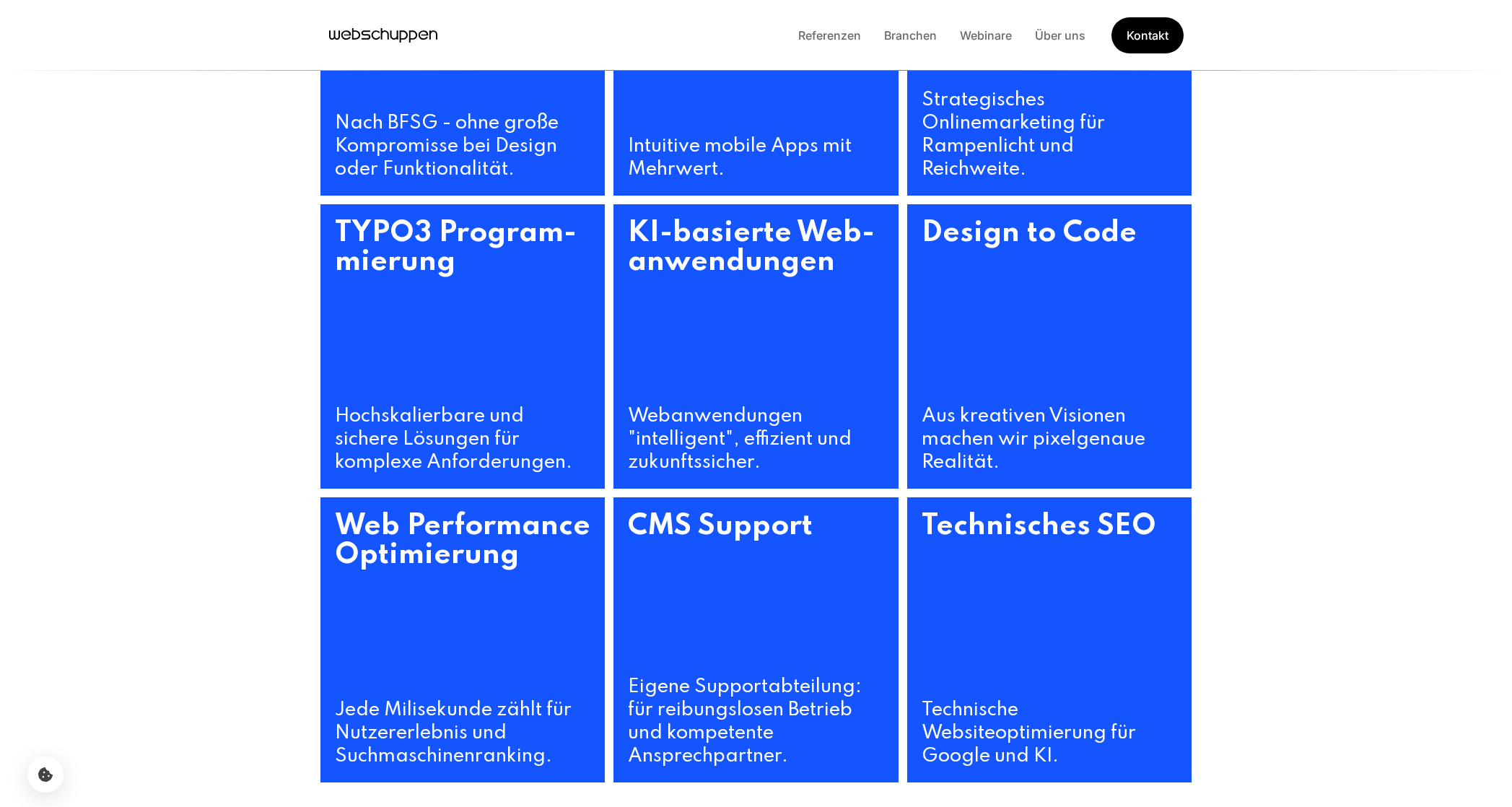
scroll to position [828, 0]
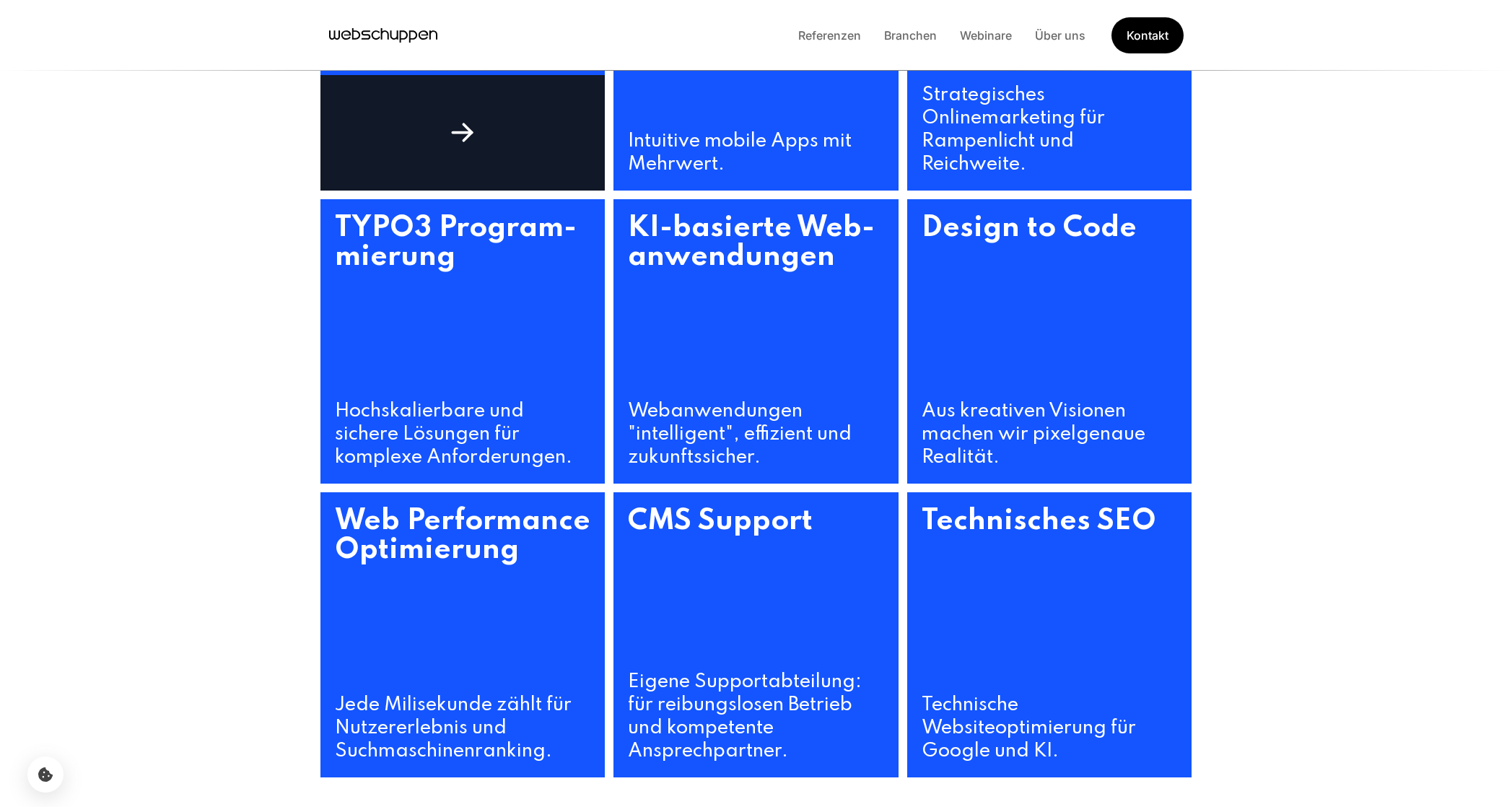
scroll to position [828, 0]
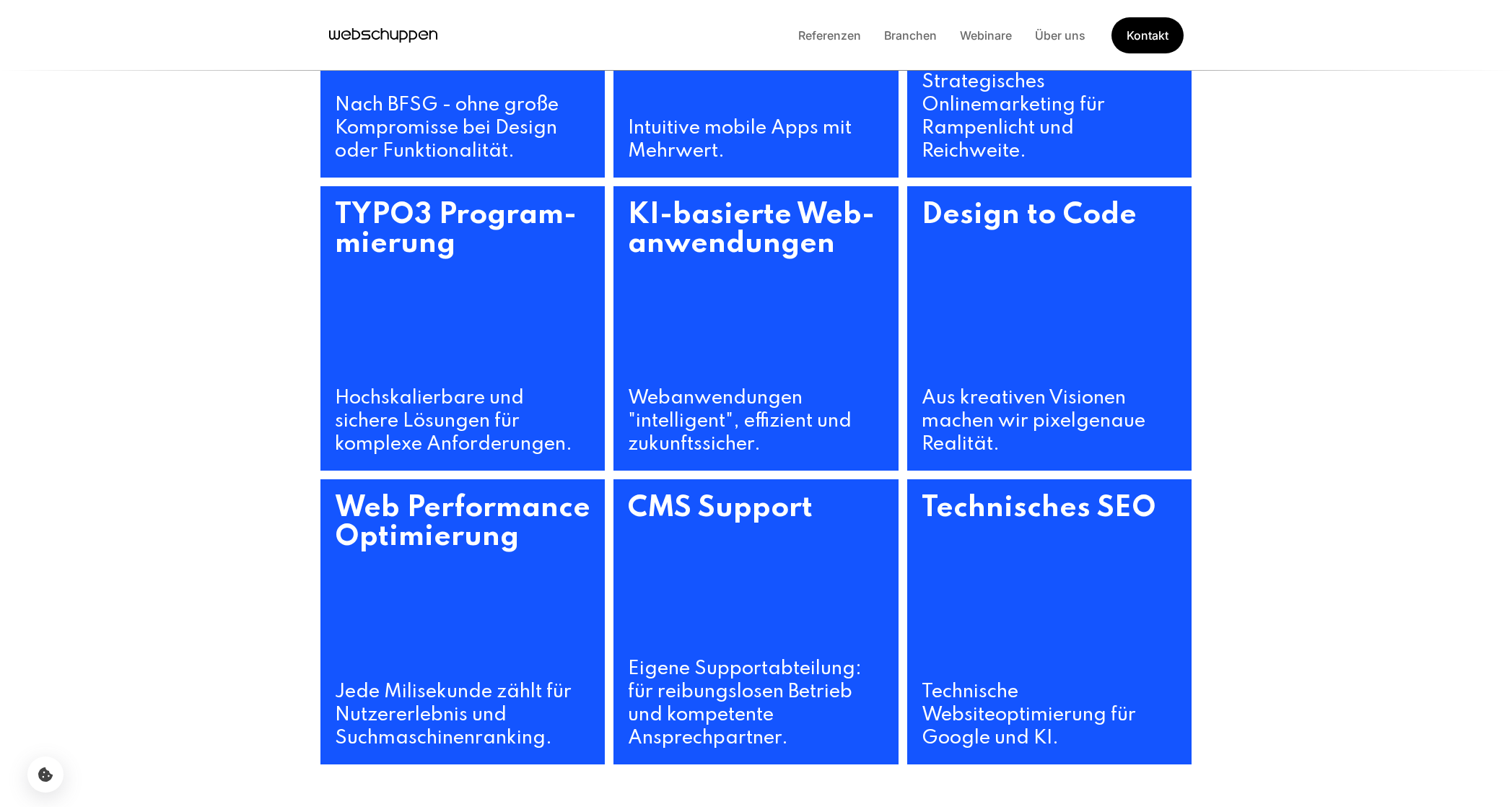
click at [176, 159] on section "Barriere­freiheit im Web Nach BFSG - ohne große Kompromisse bei Design oder Fun…" at bounding box center [756, 329] width 1512 height 942
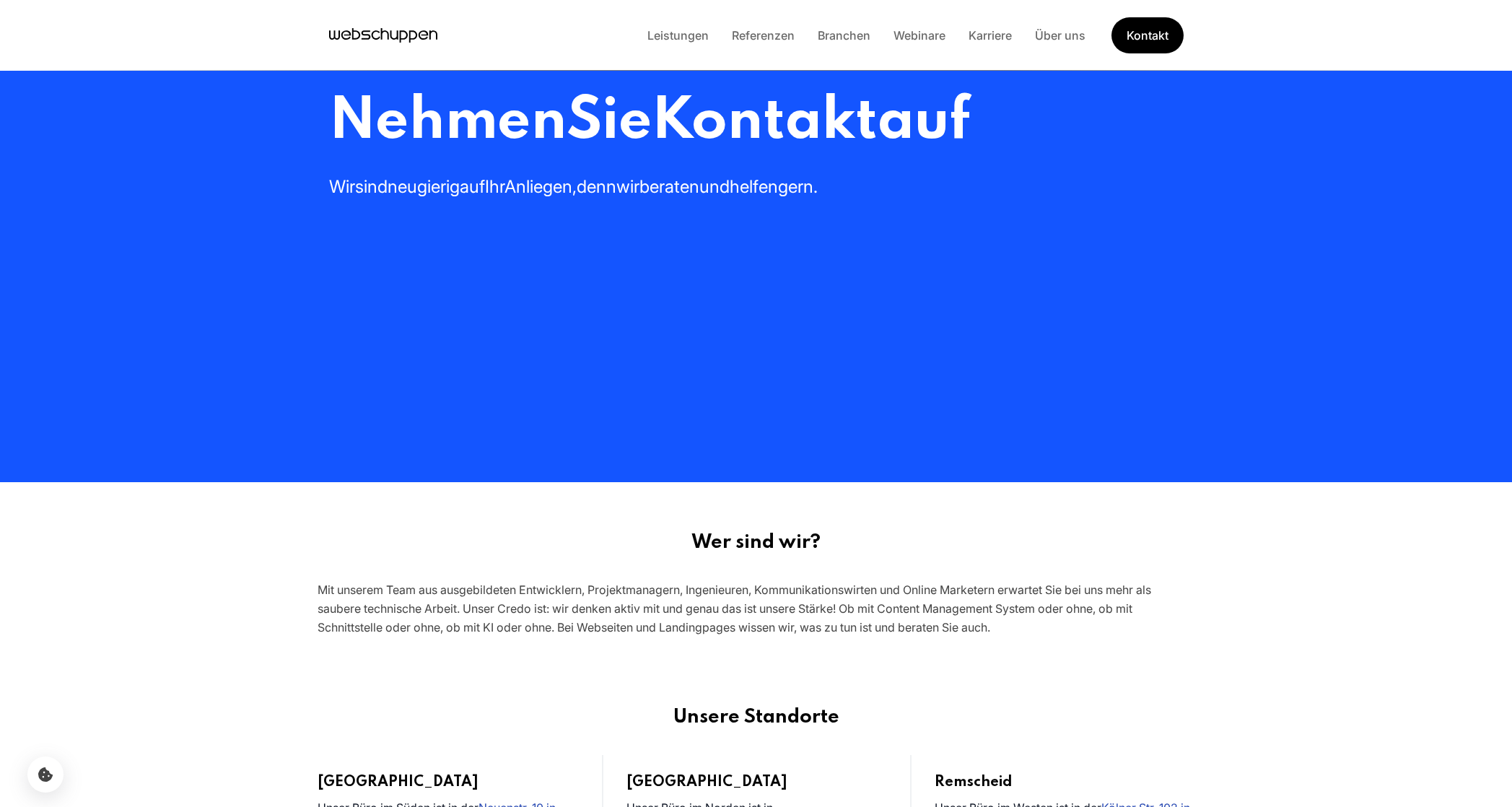
scroll to position [20, 0]
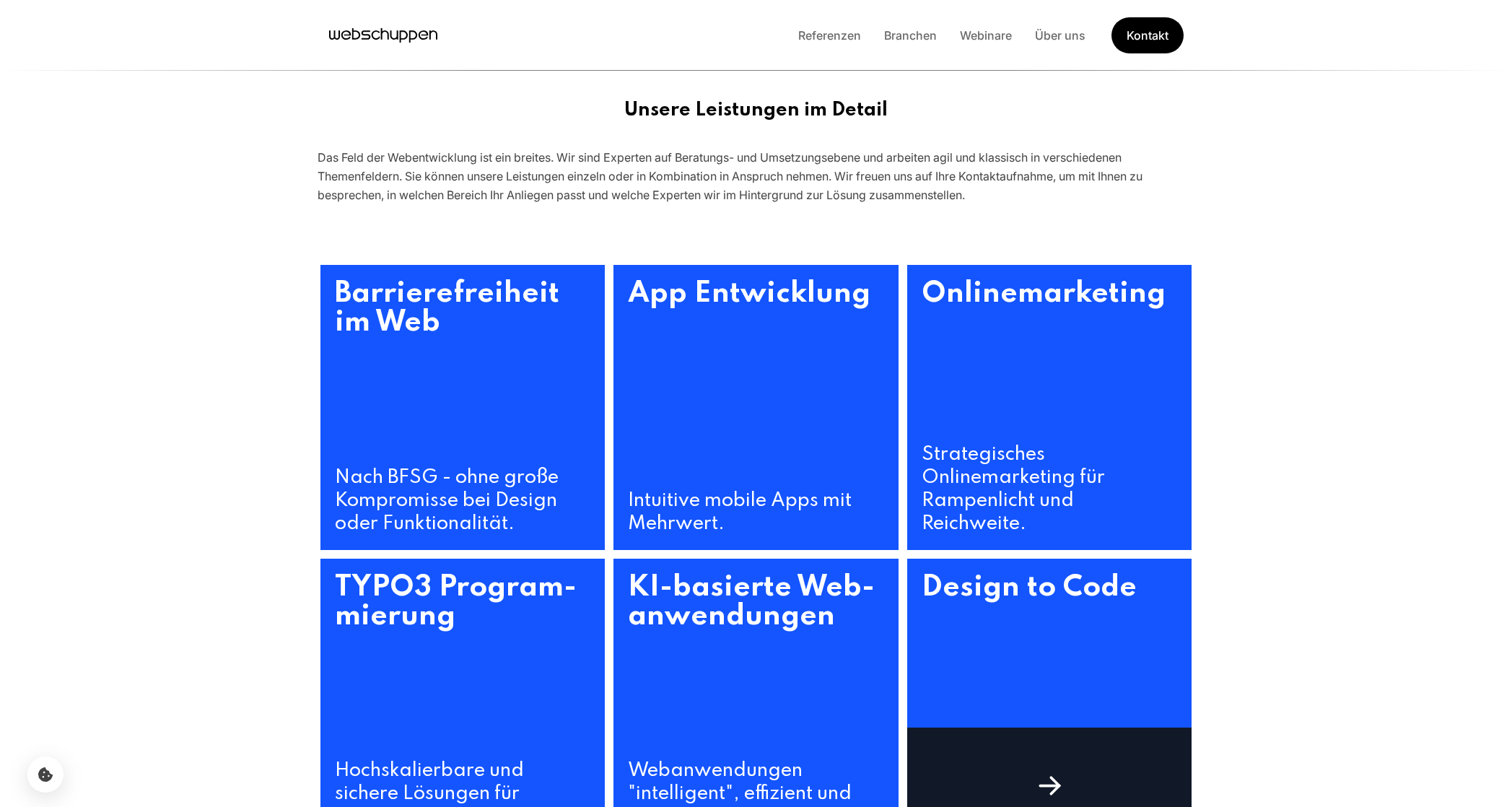
scroll to position [566, 0]
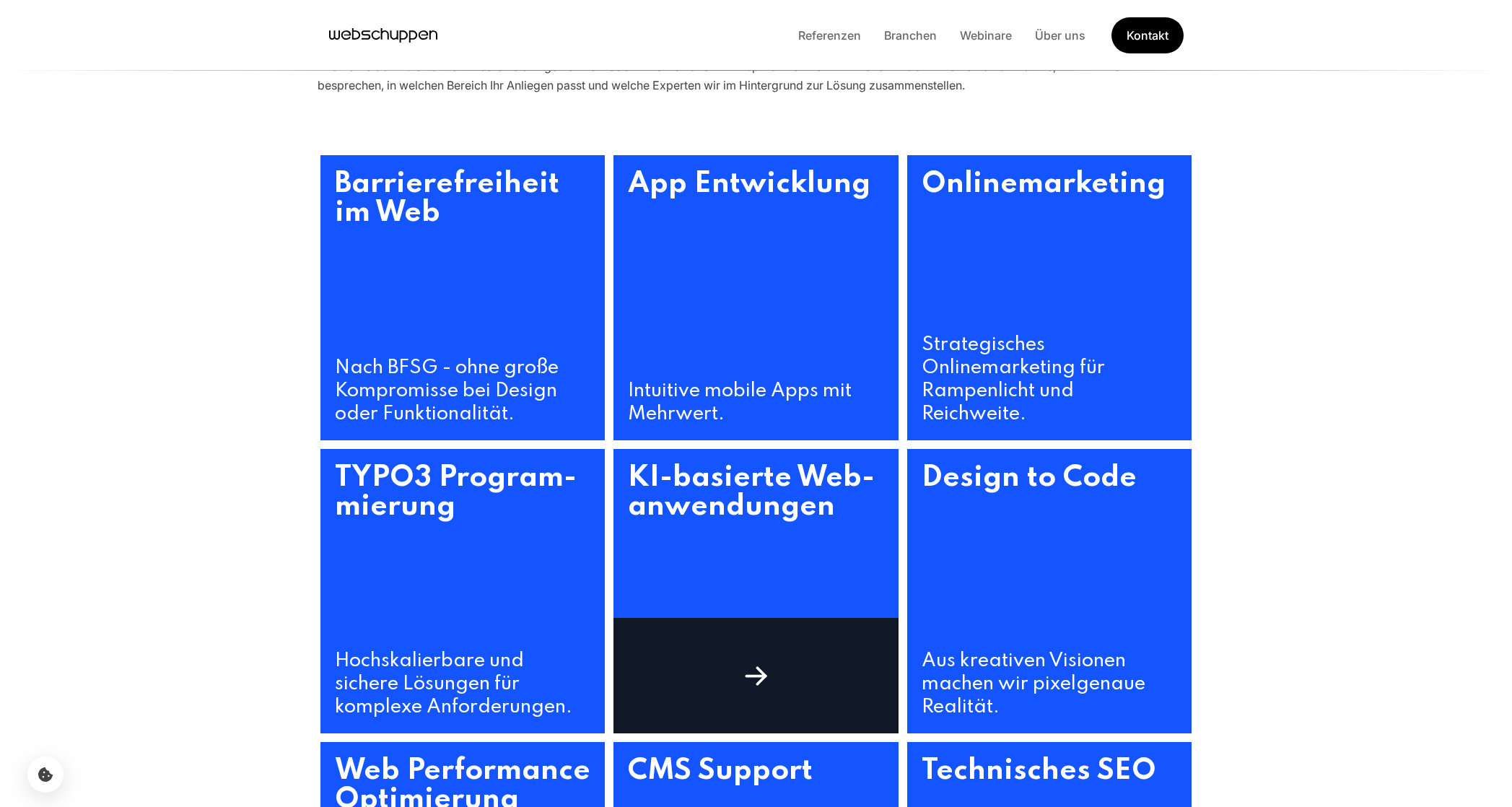
click at [734, 515] on h3 "KI-basierte Web­anwen­dungen" at bounding box center [756, 549] width 285 height 201
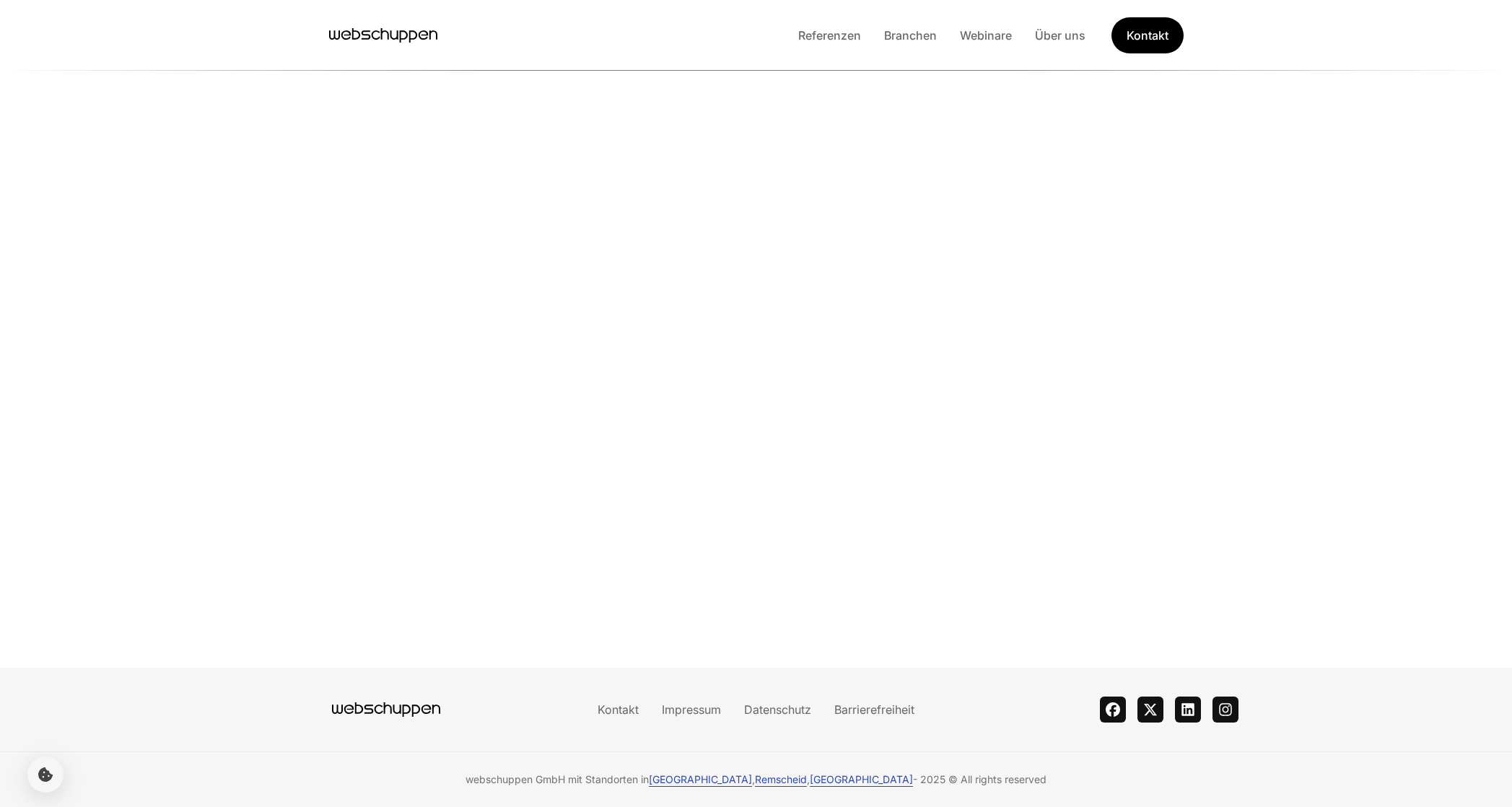
scroll to position [229, 0]
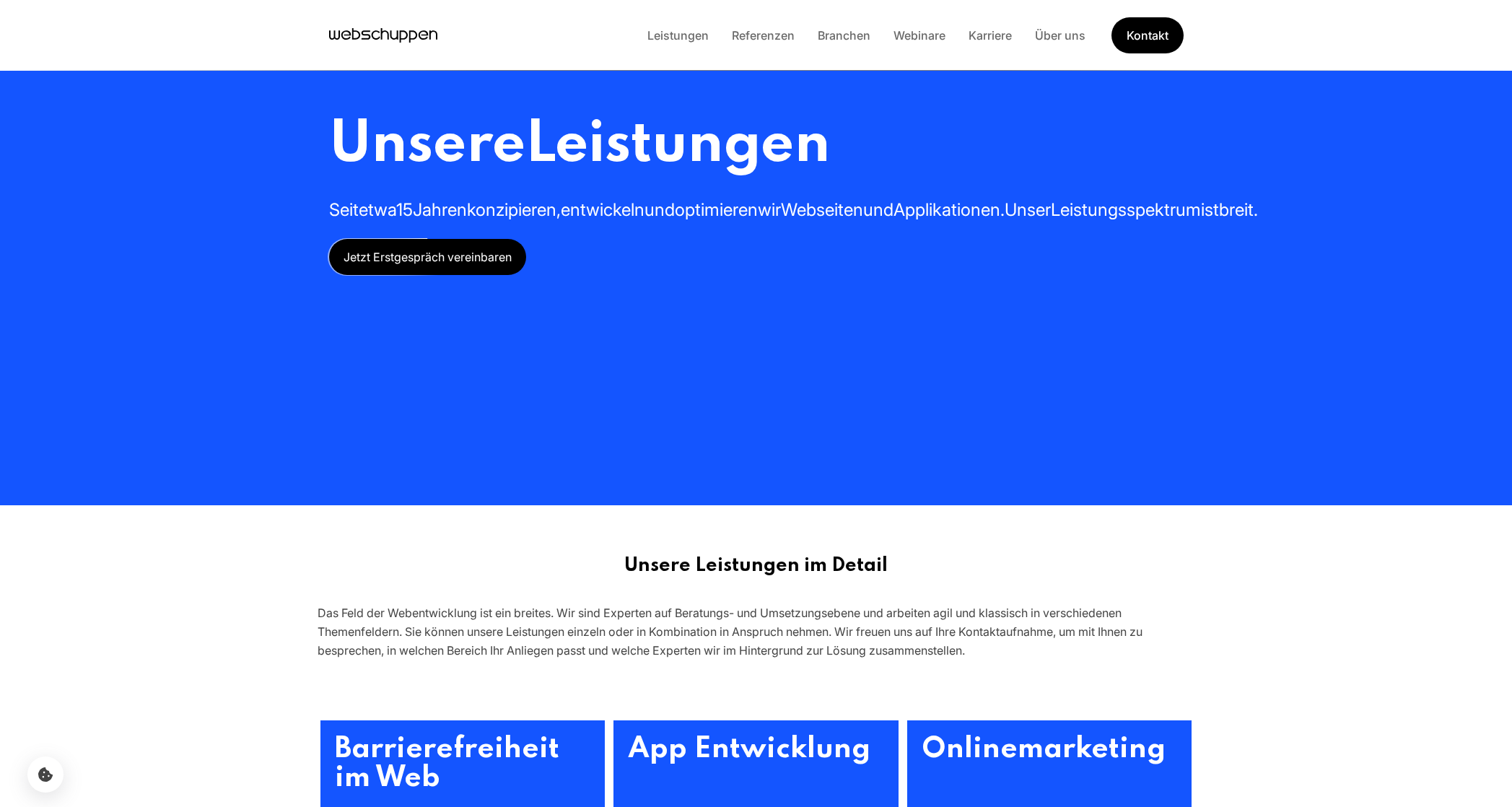
click at [810, 275] on div "Unsere Leistungen Seit etwa 15 Jahren konzipieren, entwickeln und optimieren wi…" at bounding box center [794, 193] width 929 height 166
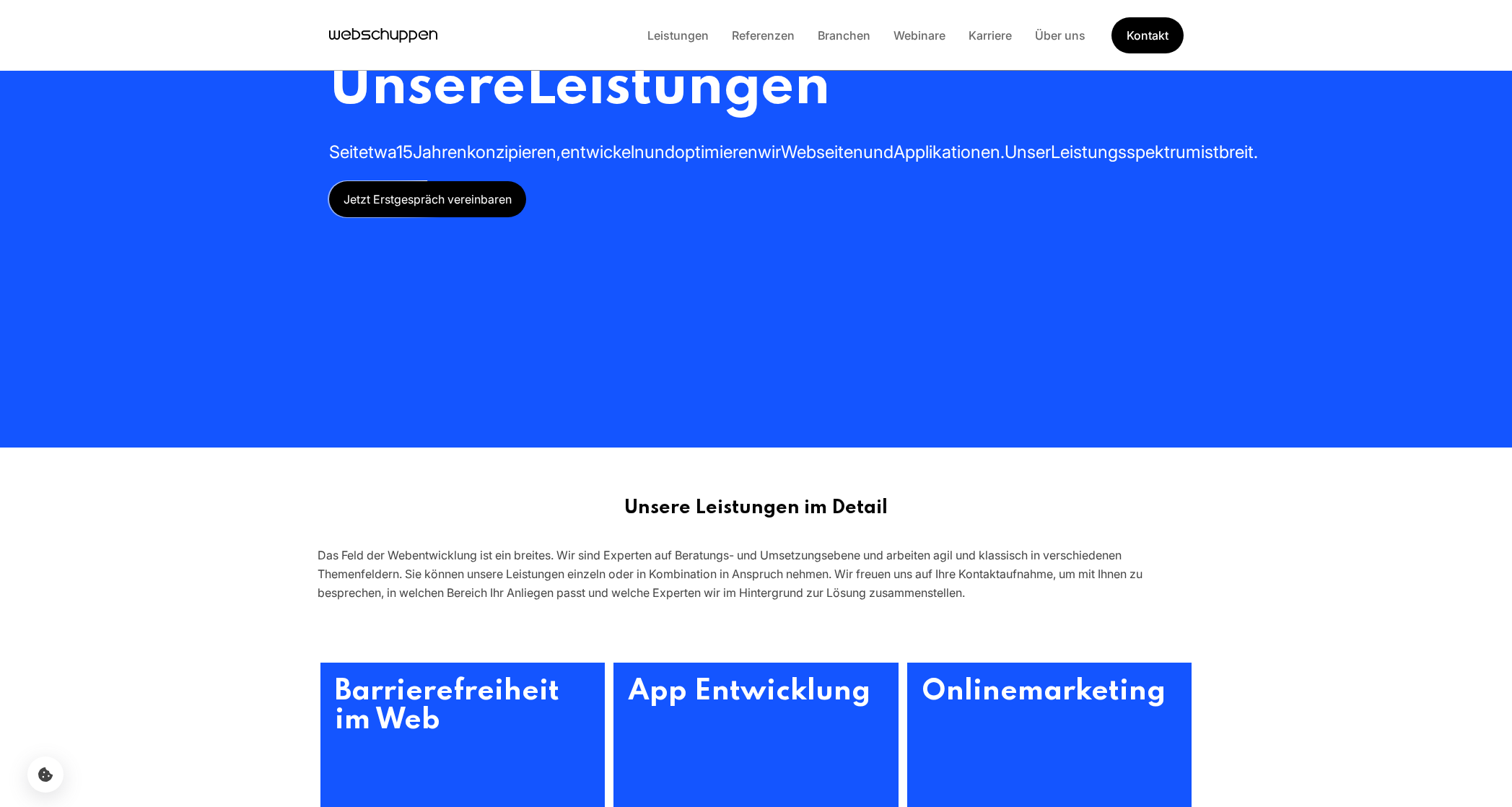
scroll to position [187, 0]
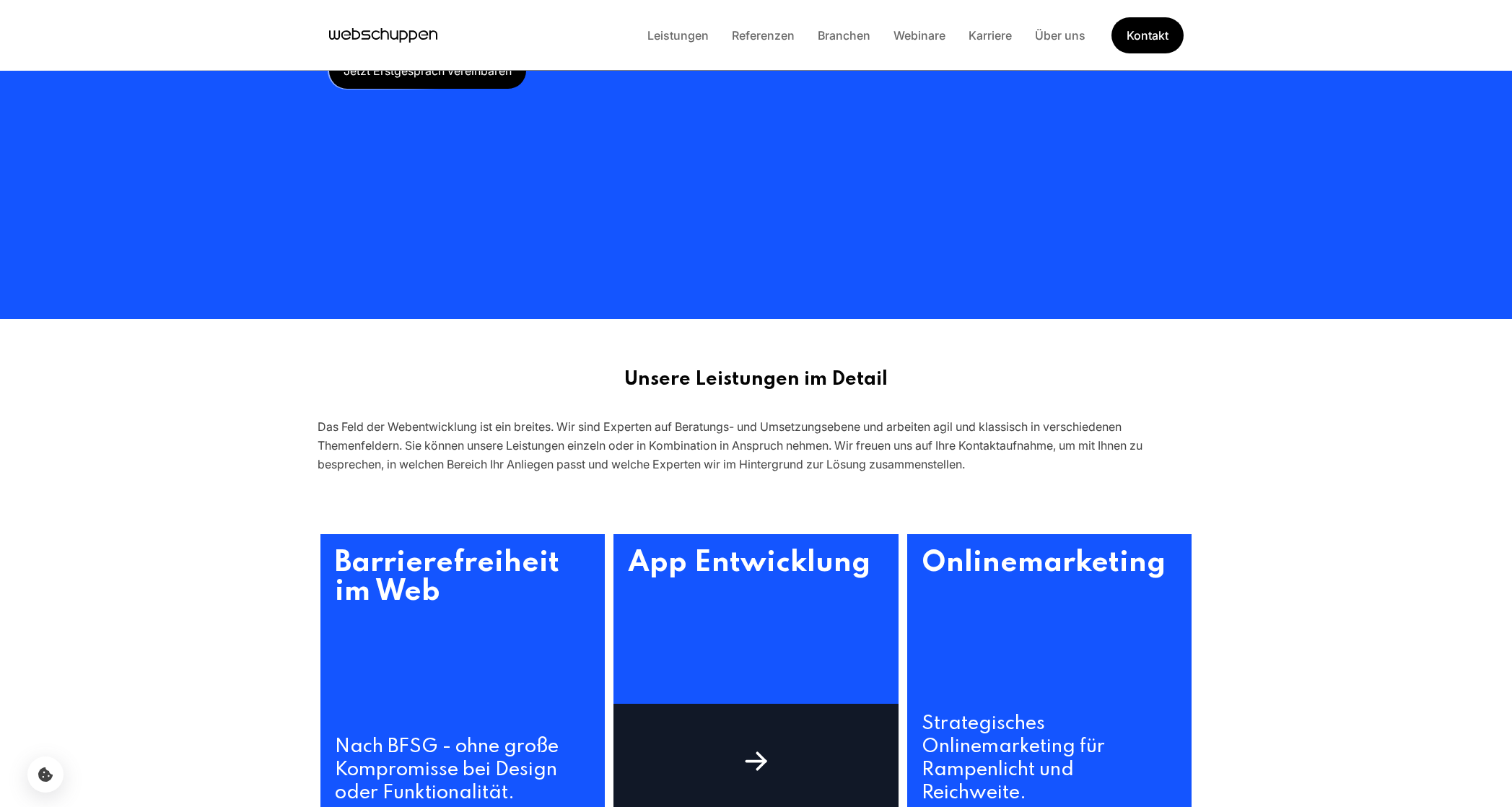
click at [762, 567] on h3 "App Entwicklung" at bounding box center [756, 647] width 285 height 225
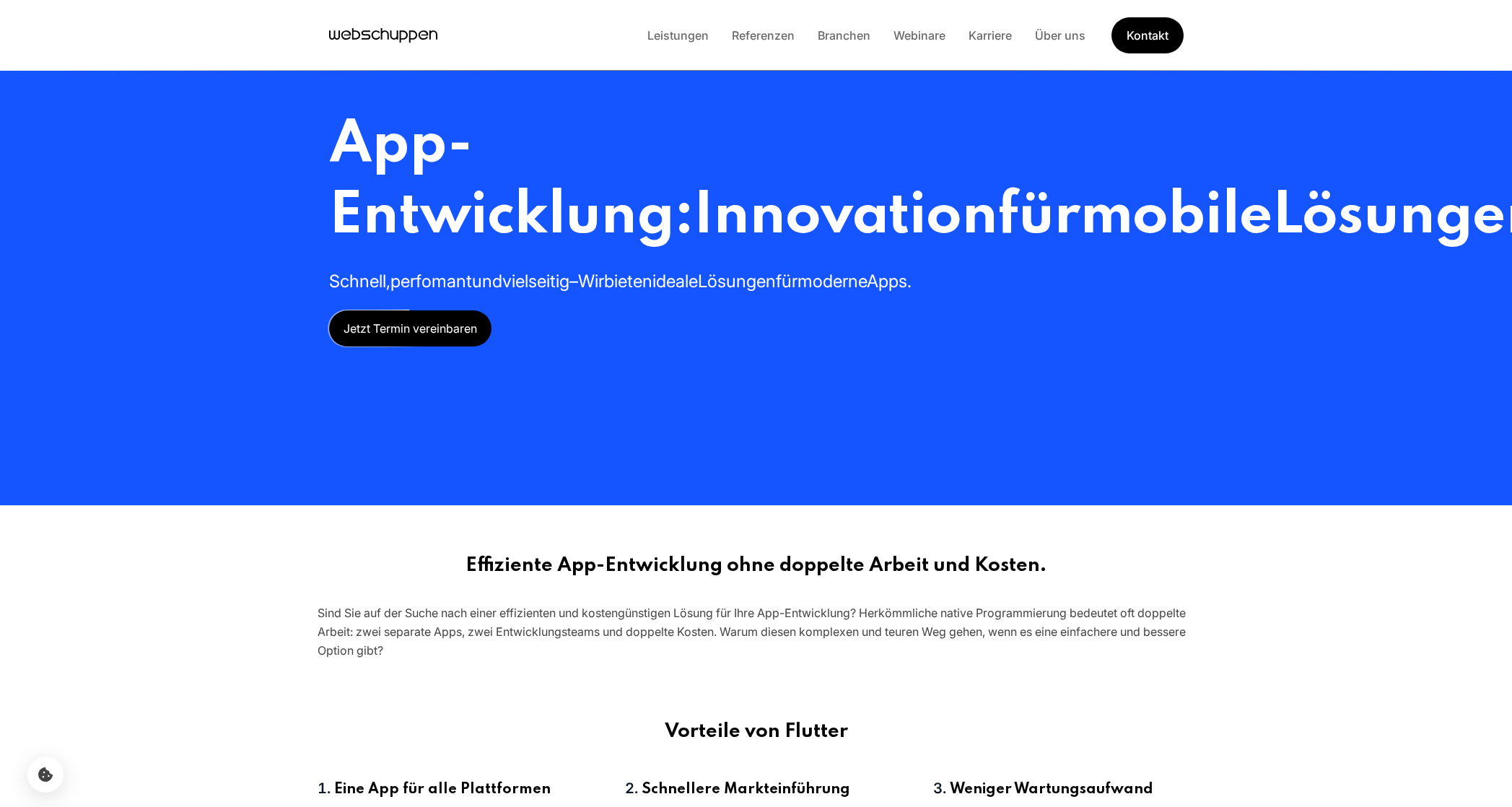
click at [936, 188] on span "Innovation" at bounding box center [846, 217] width 304 height 58
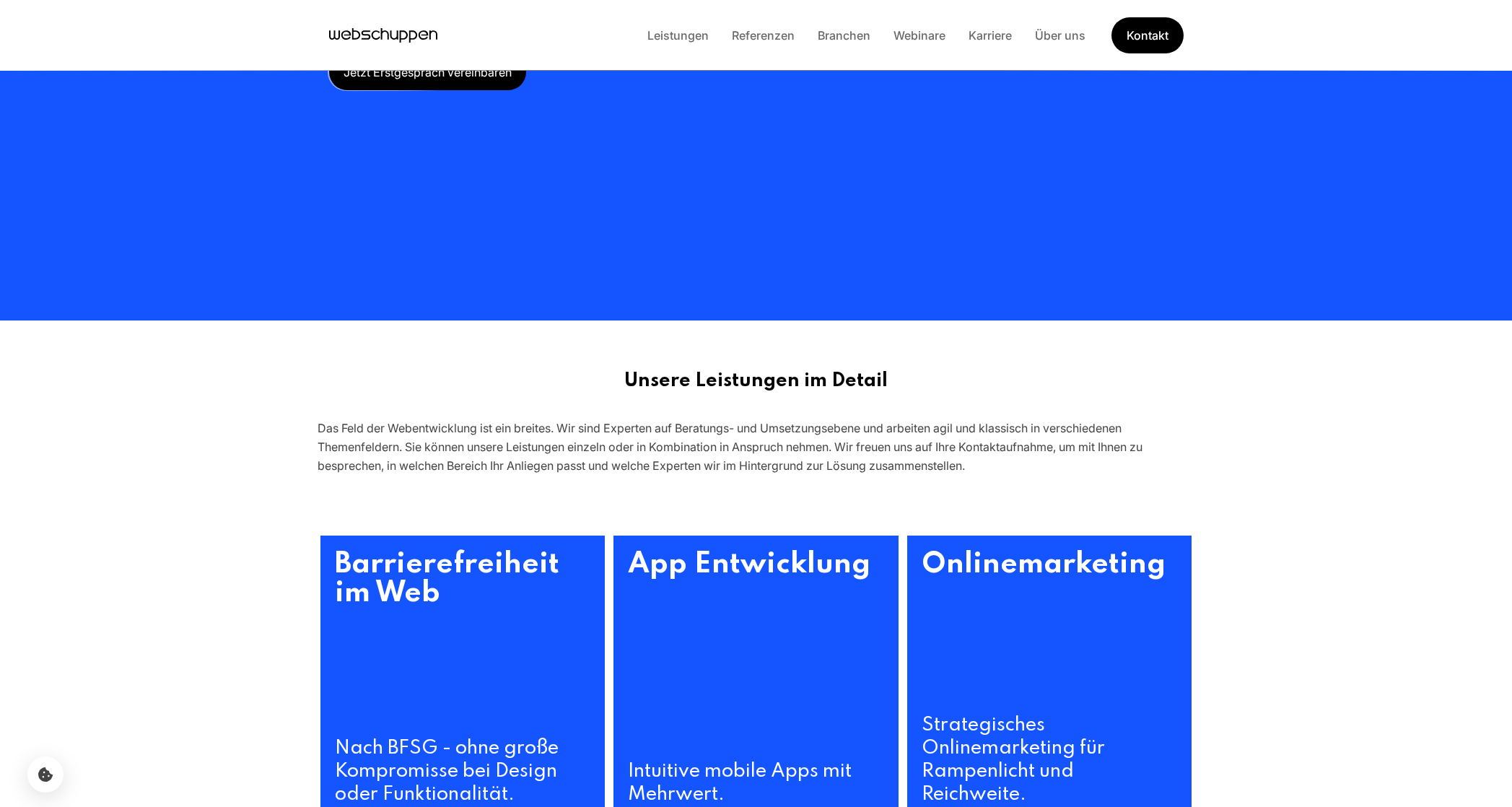
scroll to position [187, 0]
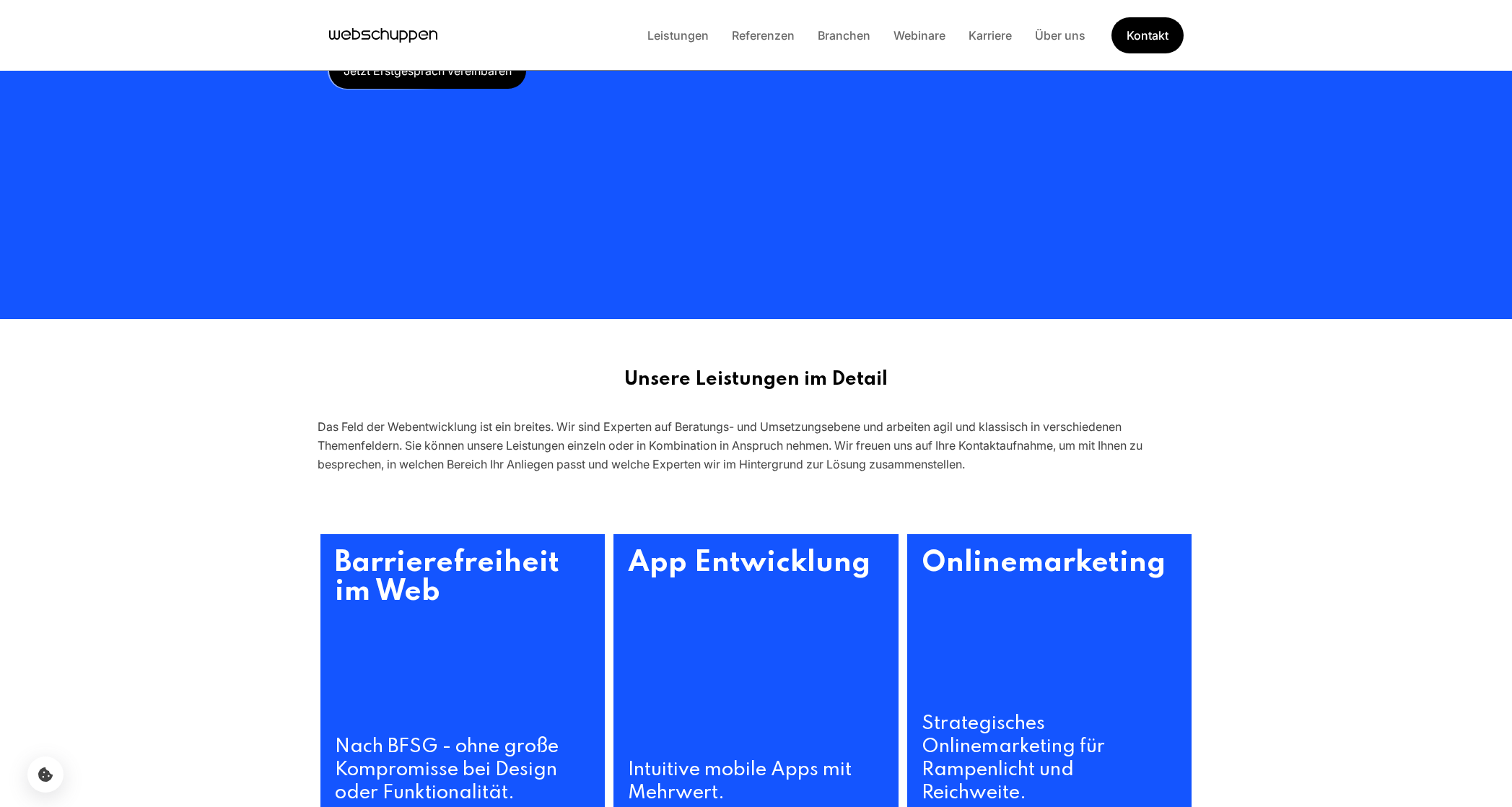
click at [570, 320] on main "Unsere Leistungen Seit etwa 15 Jahren konzipieren, entwickeln und optimieren wi…" at bounding box center [756, 627] width 1512 height 1628
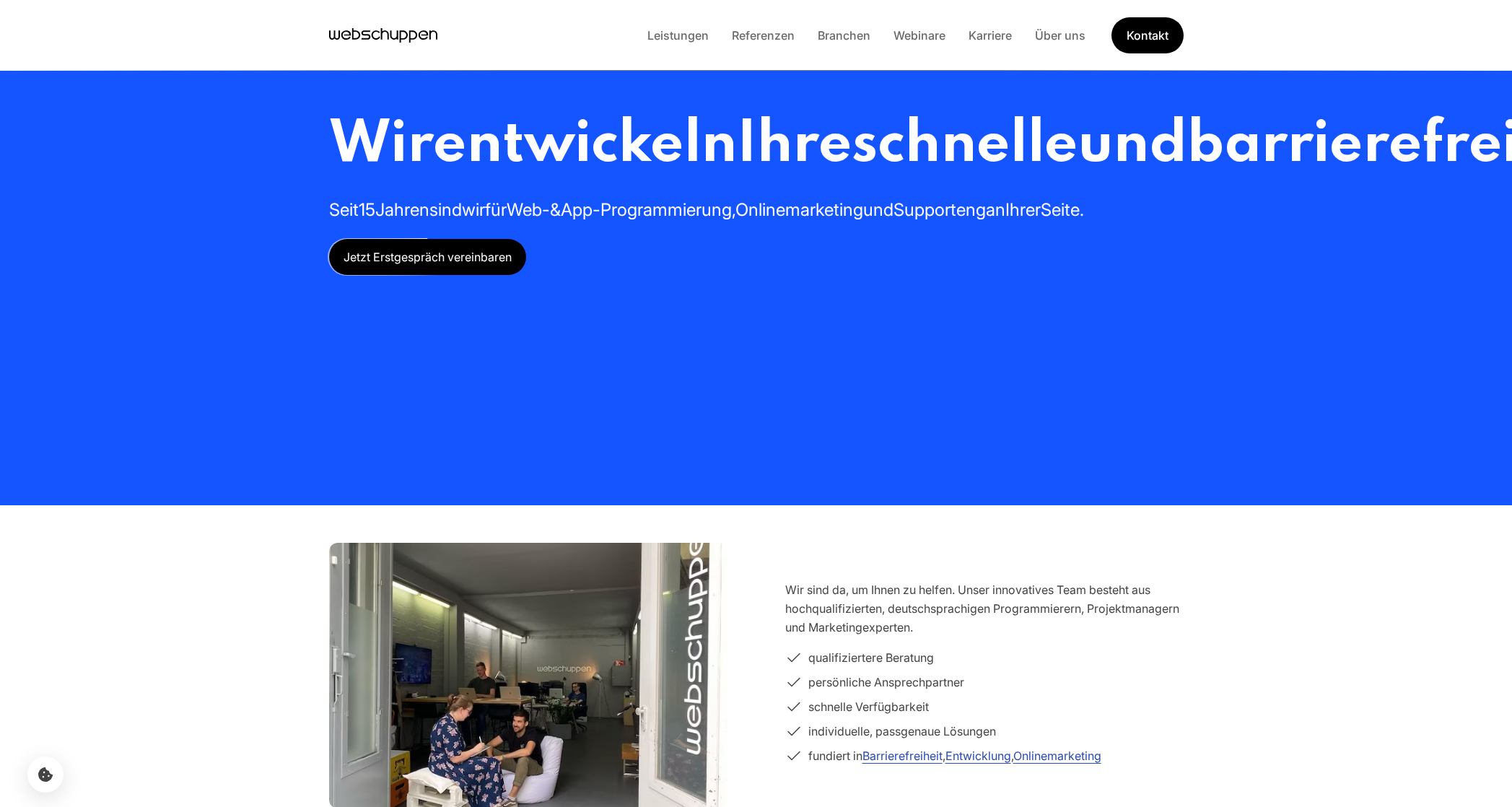
click at [1078, 175] on span "und" at bounding box center [1132, 146] width 109 height 58
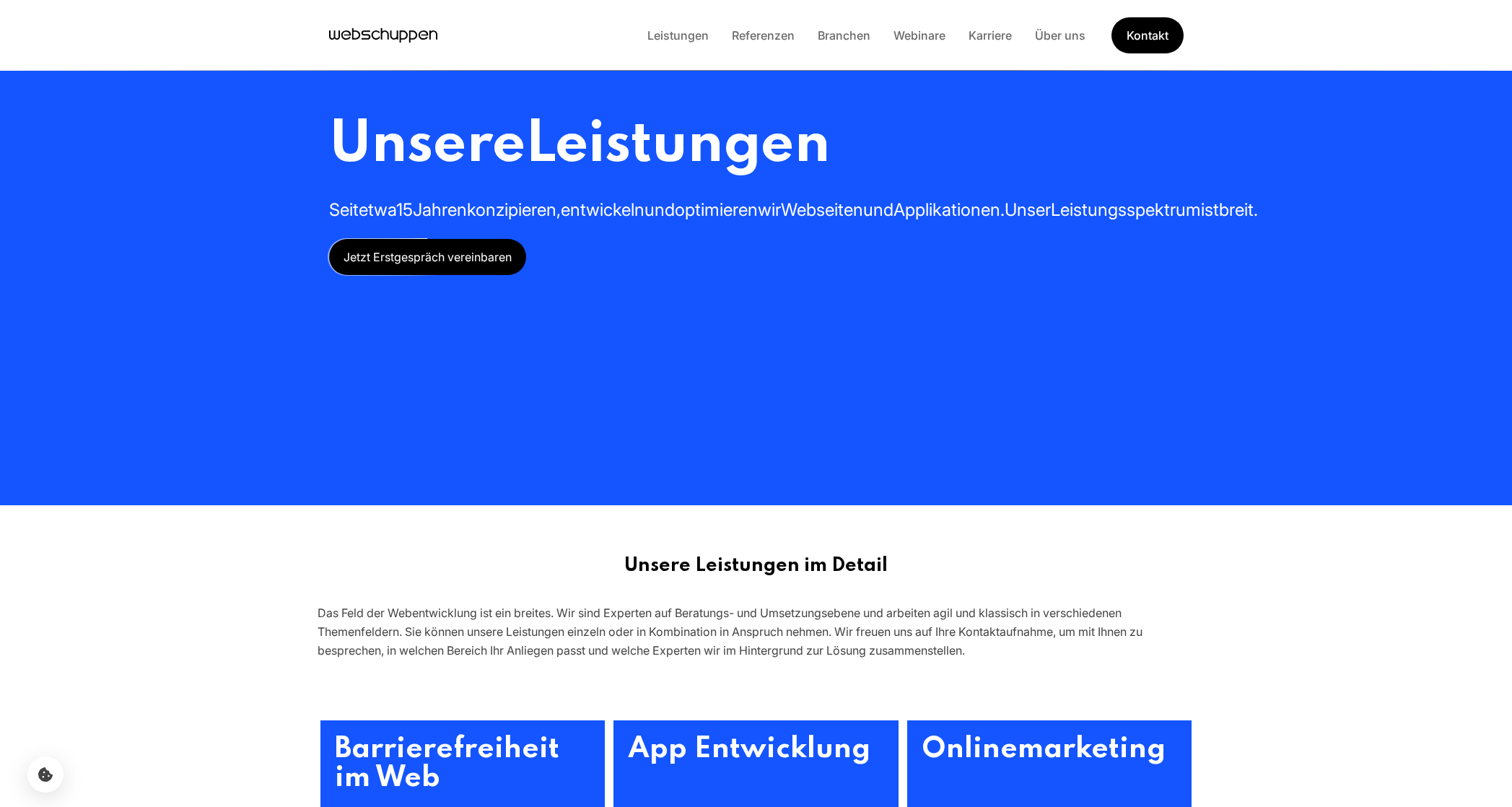
scroll to position [187, 0]
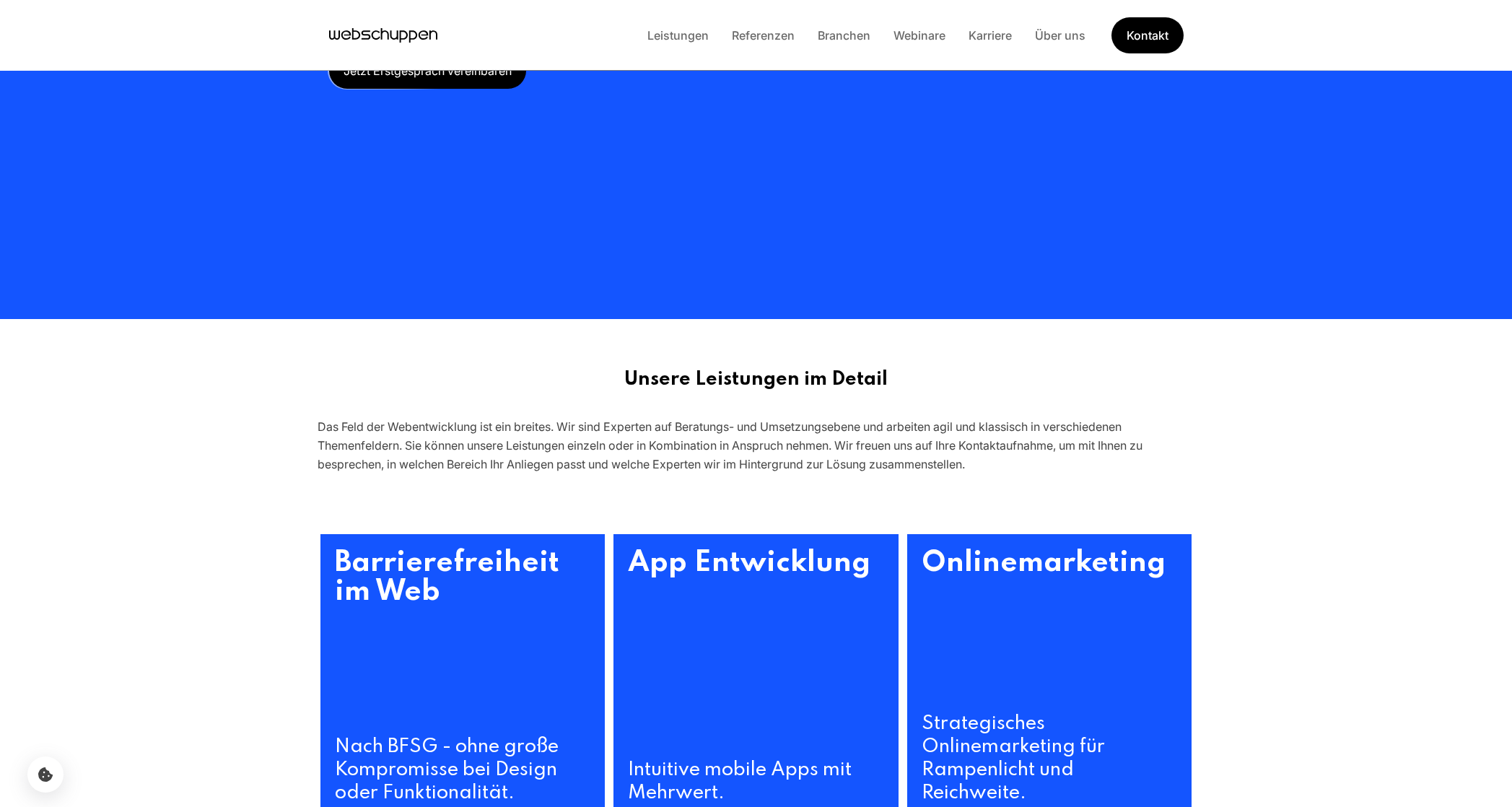
click at [835, 628] on h3 "App Entwicklung" at bounding box center [756, 647] width 285 height 225
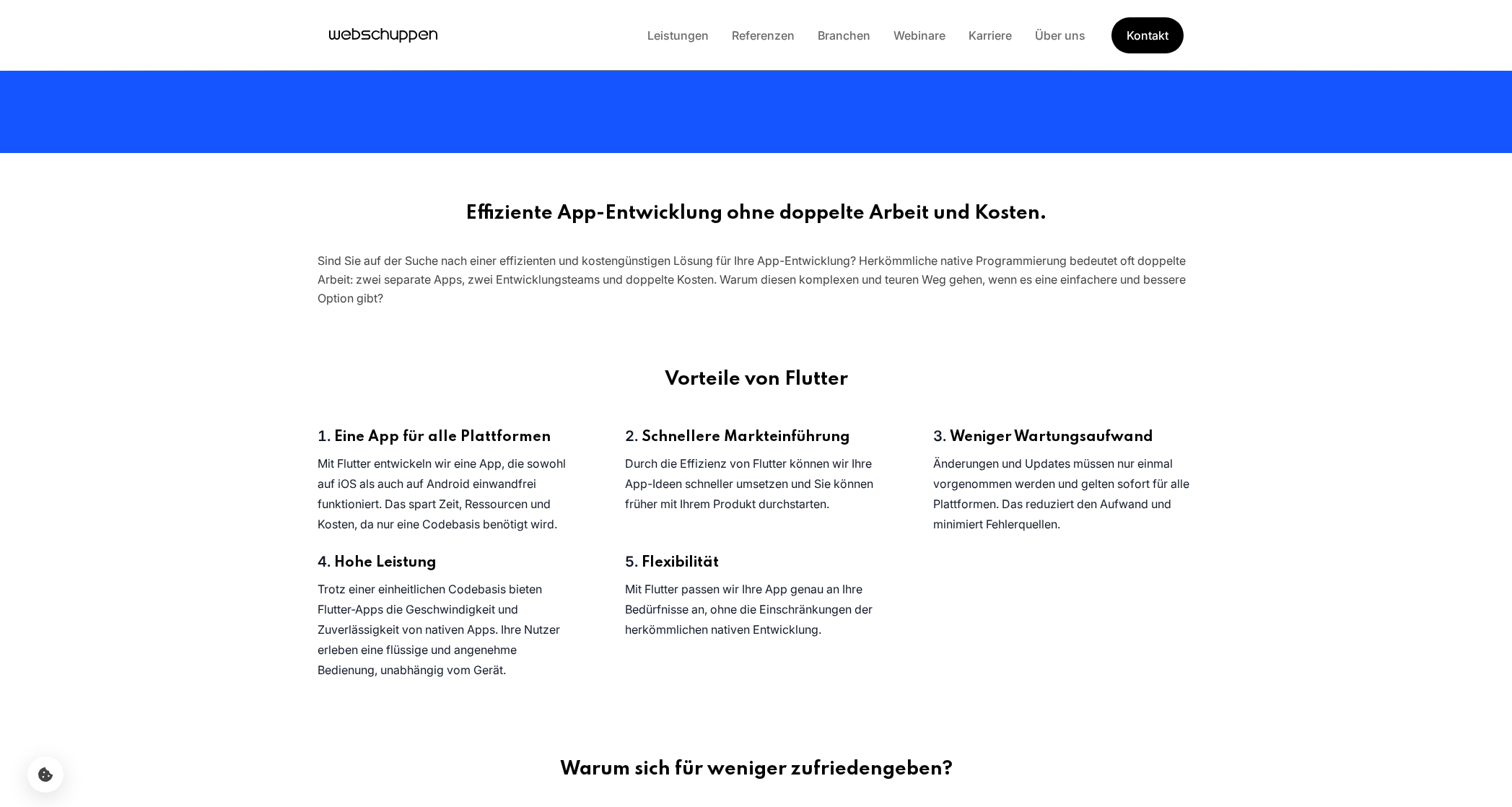
scroll to position [355, 0]
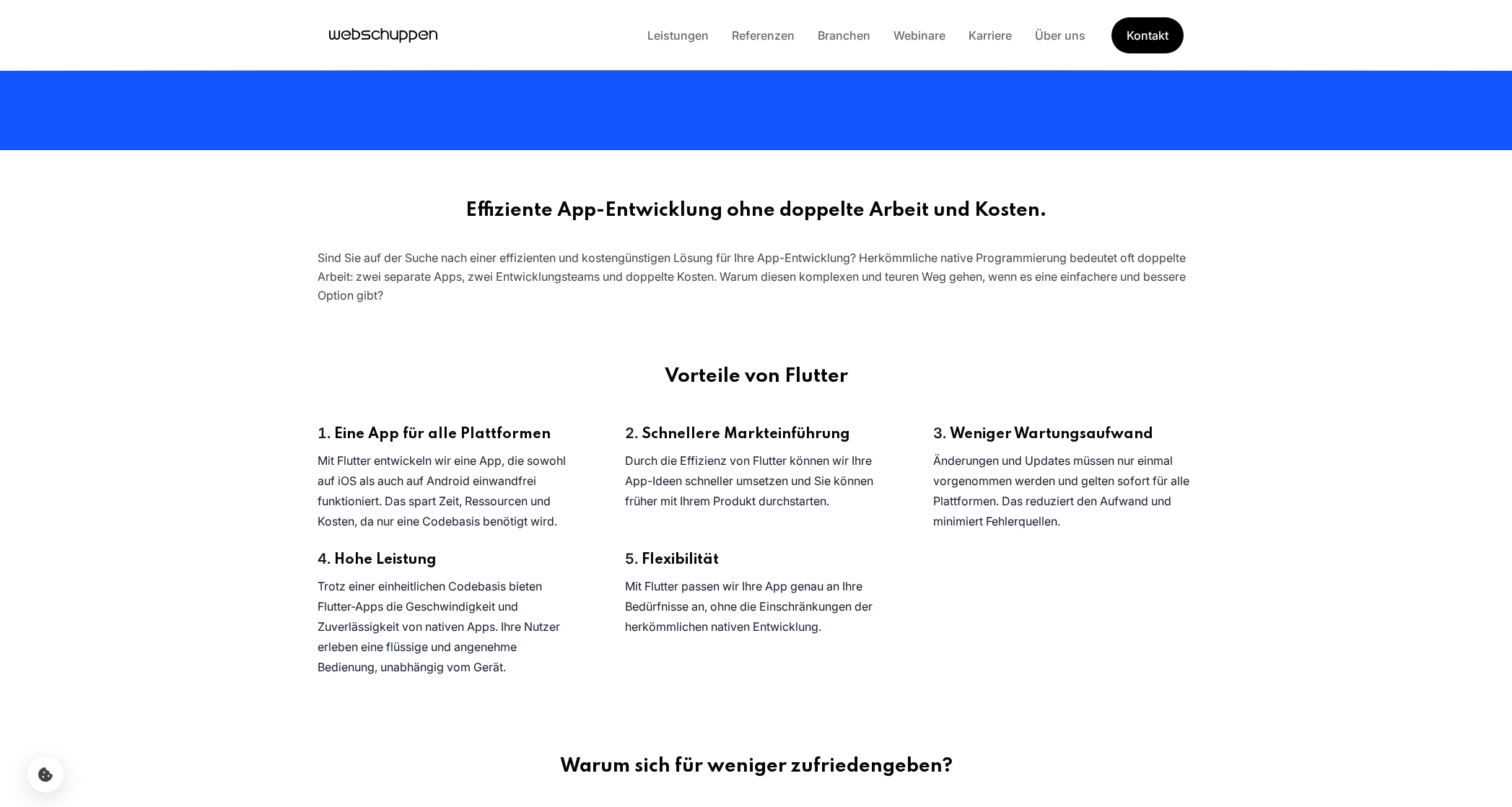
click at [431, 32] on icon "Hauptseite besuchen" at bounding box center [383, 36] width 108 height 22
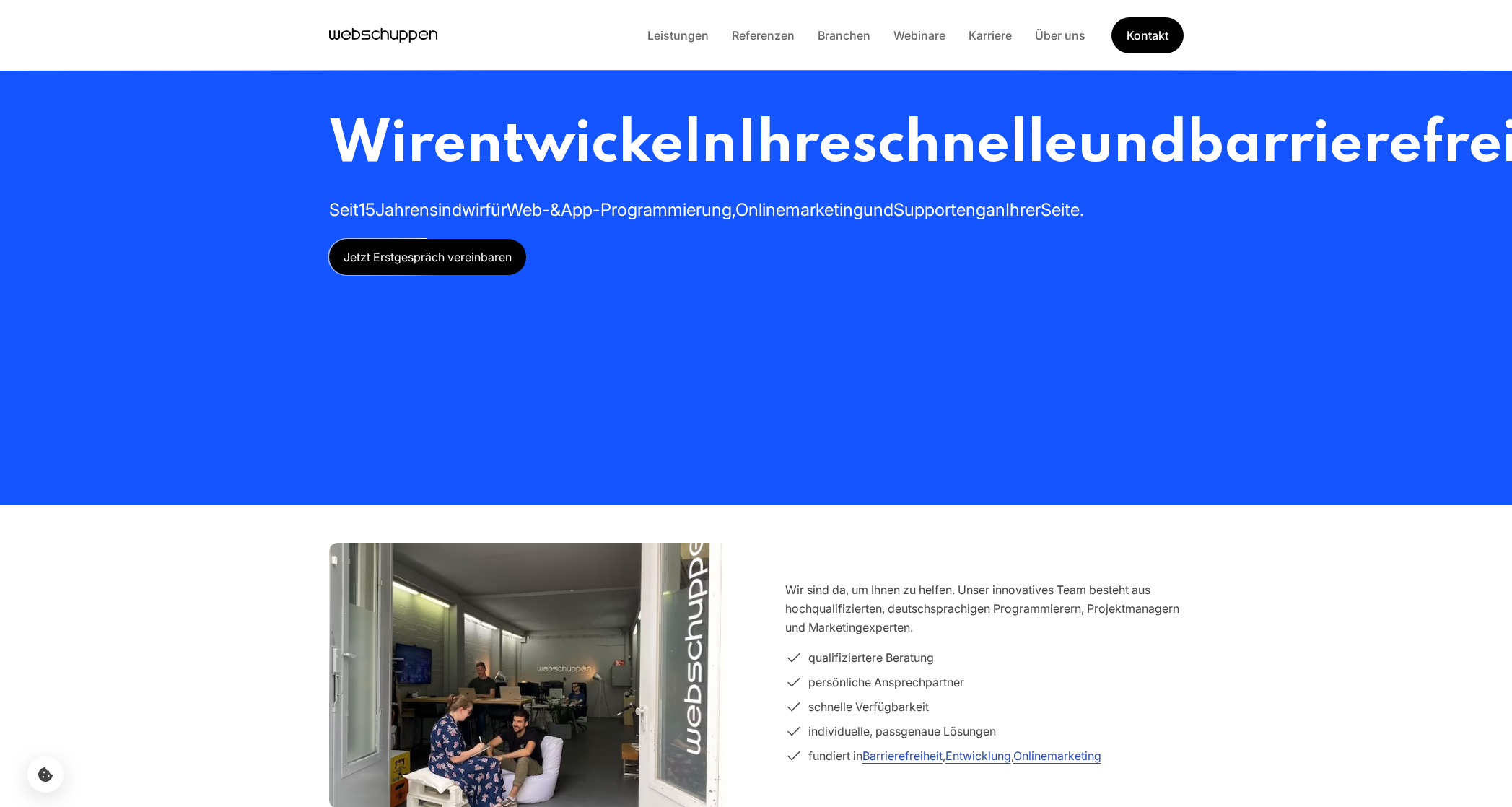
click at [206, 254] on section "Wir entwickeln Ihre schnelle und barrierefreie Webseite oder App Seit 15 Jahren…" at bounding box center [756, 252] width 1512 height 506
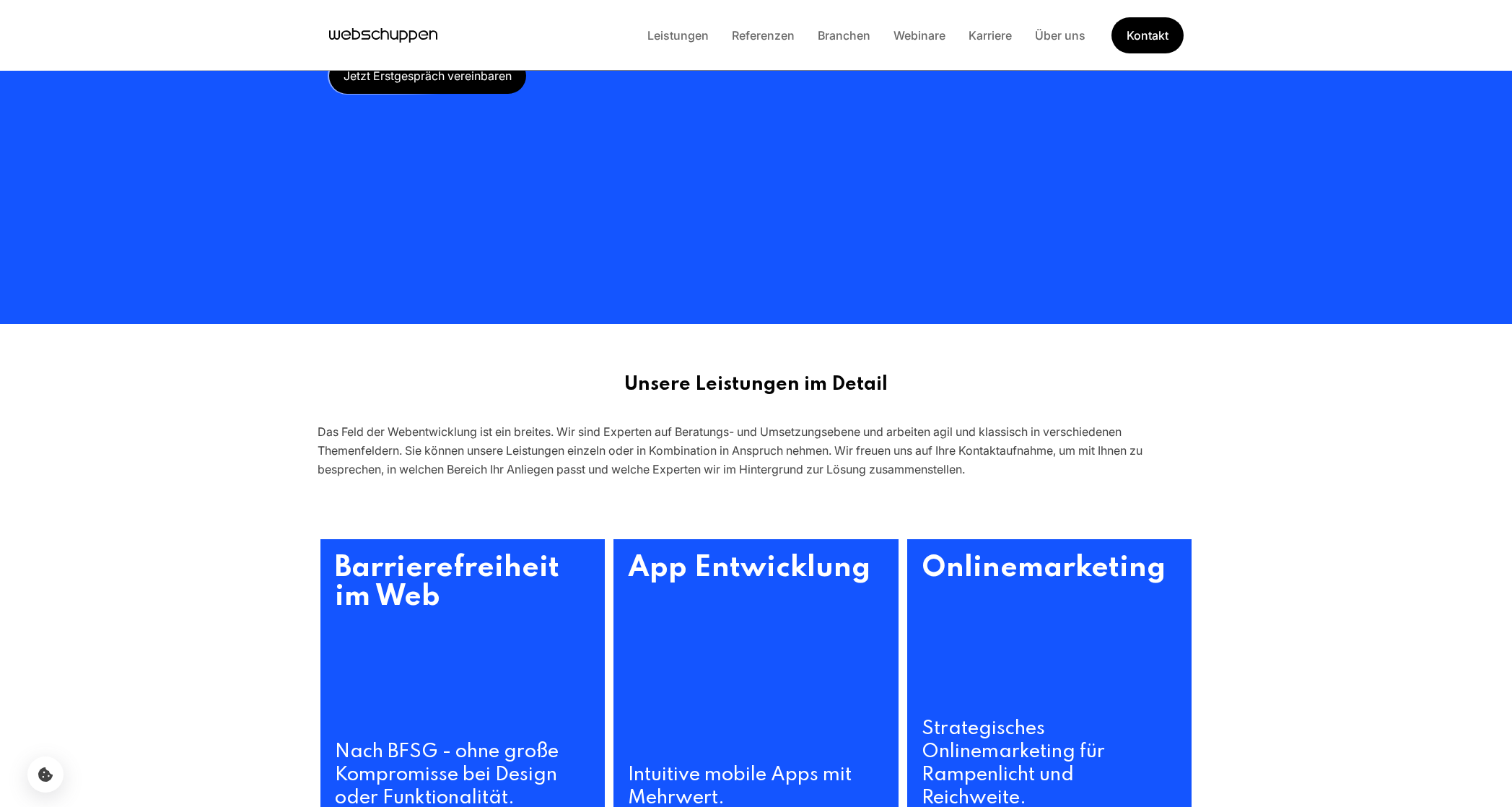
scroll to position [187, 0]
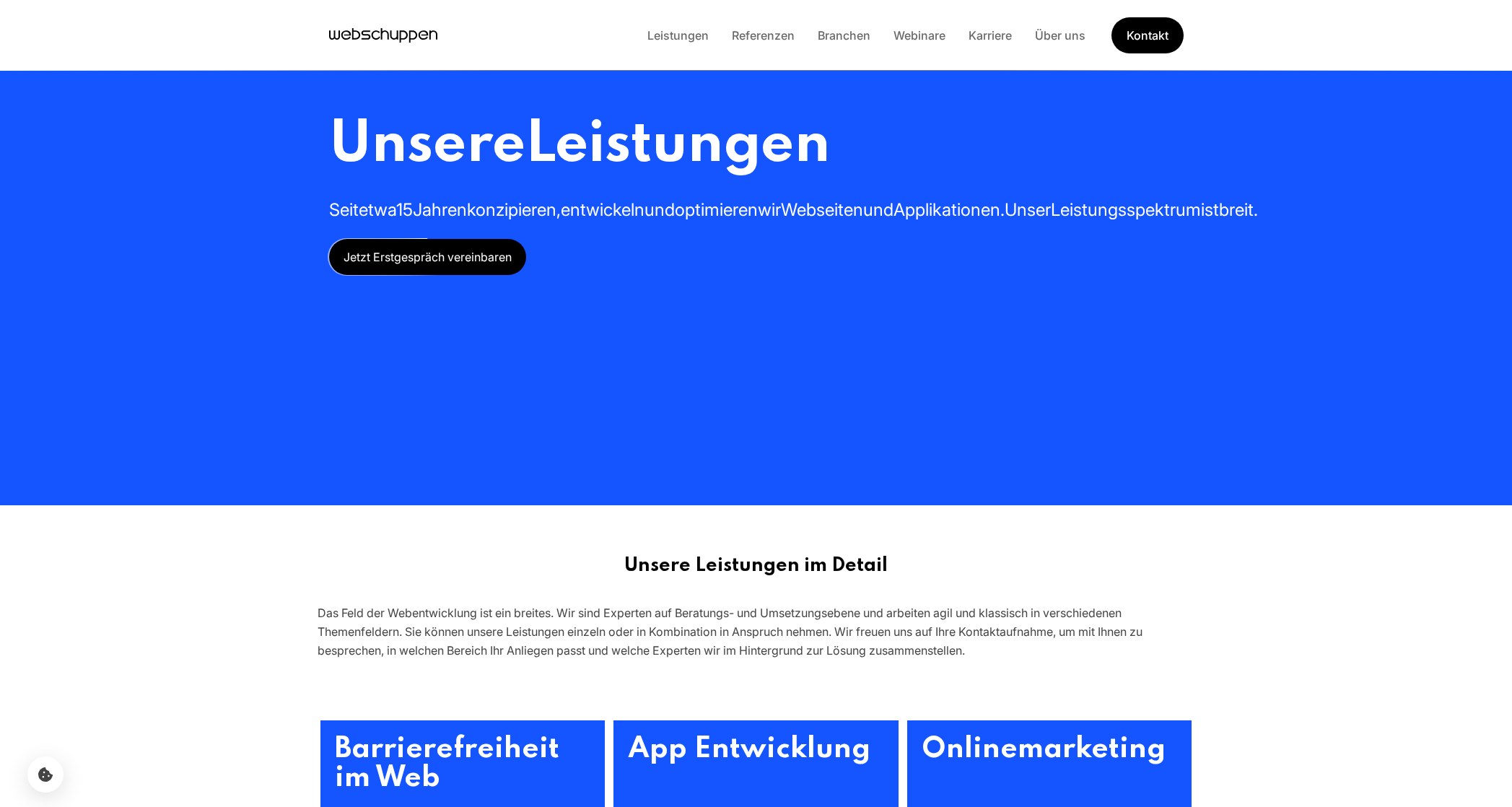
scroll to position [187, 0]
